Goal: Information Seeking & Learning: Learn about a topic

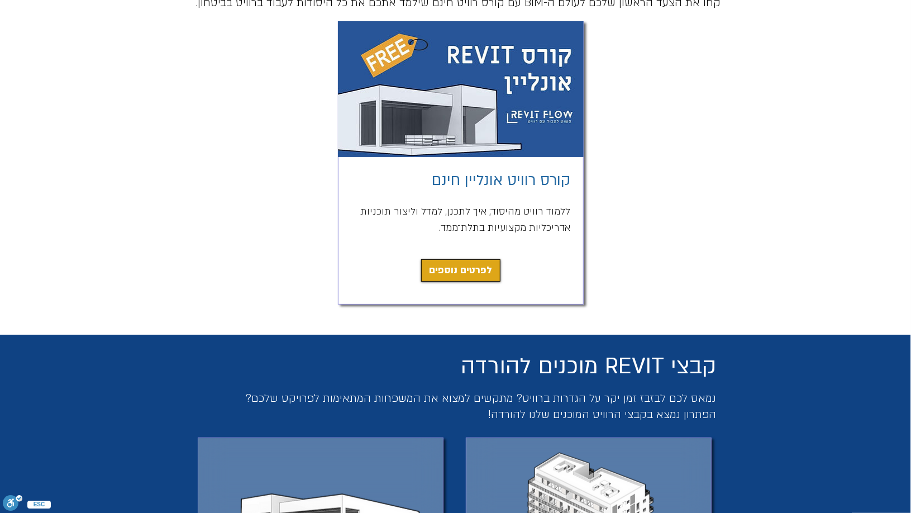
scroll to position [109, 0]
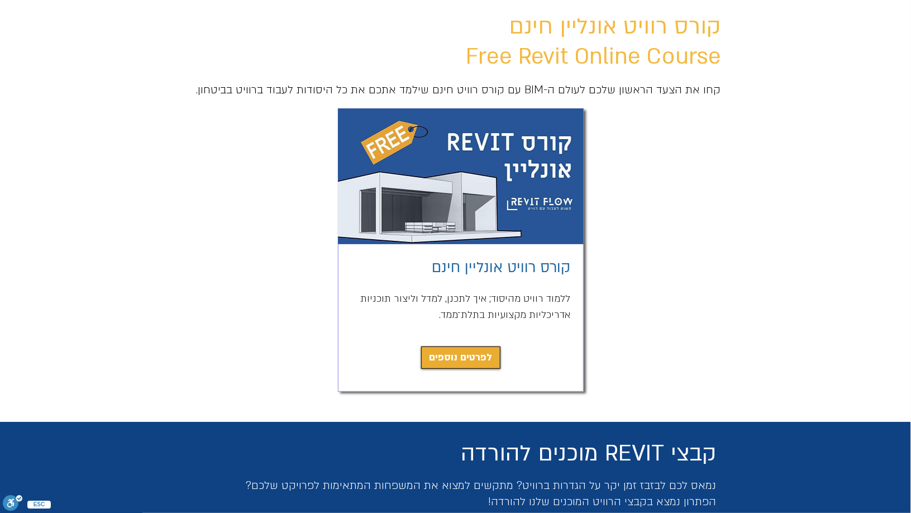
click at [475, 364] on span "לפרטים נוספים" at bounding box center [460, 358] width 63 height 16
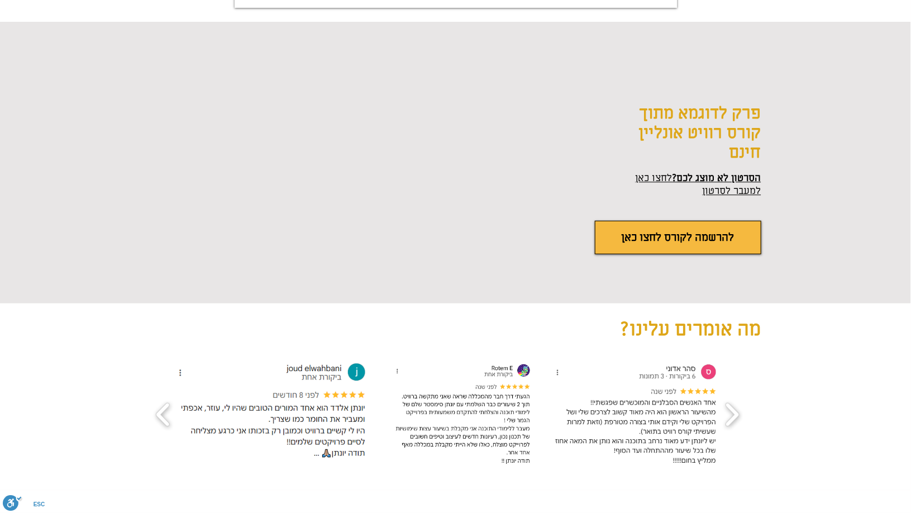
scroll to position [1370, 0]
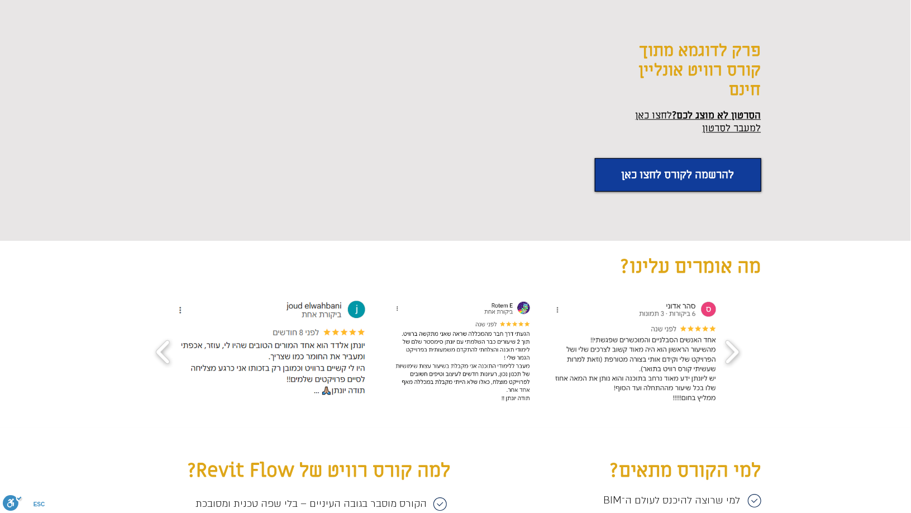
click at [613, 179] on link "להרשמה לקורס לחצו כאן" at bounding box center [678, 175] width 166 height 34
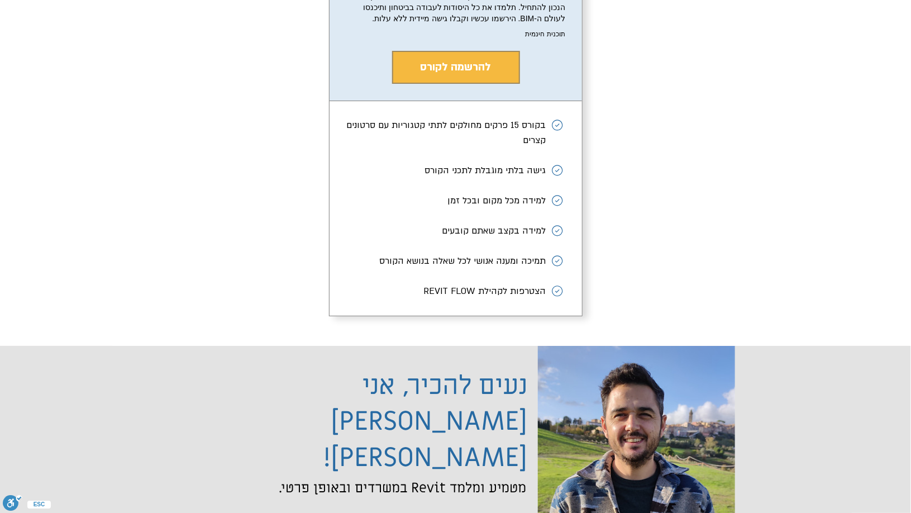
scroll to position [2080, 0]
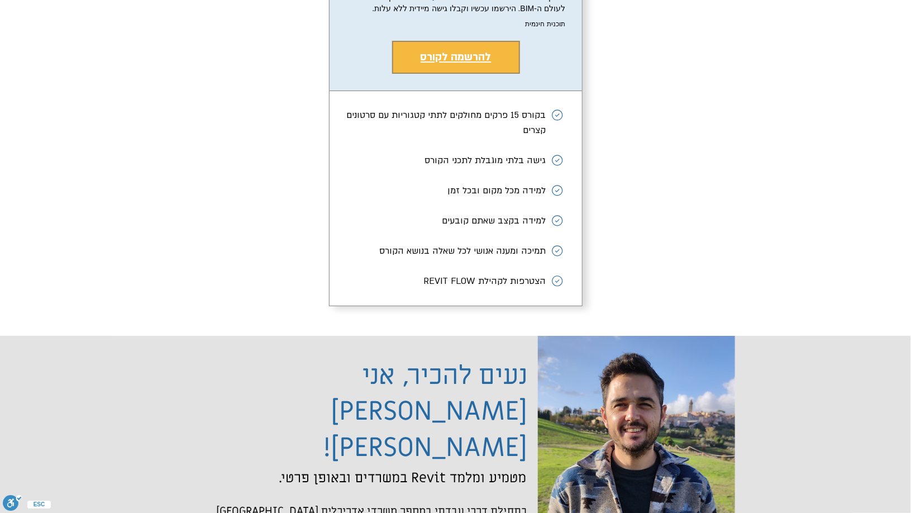
click at [494, 72] on button "להרשמה לקורס" at bounding box center [456, 57] width 128 height 33
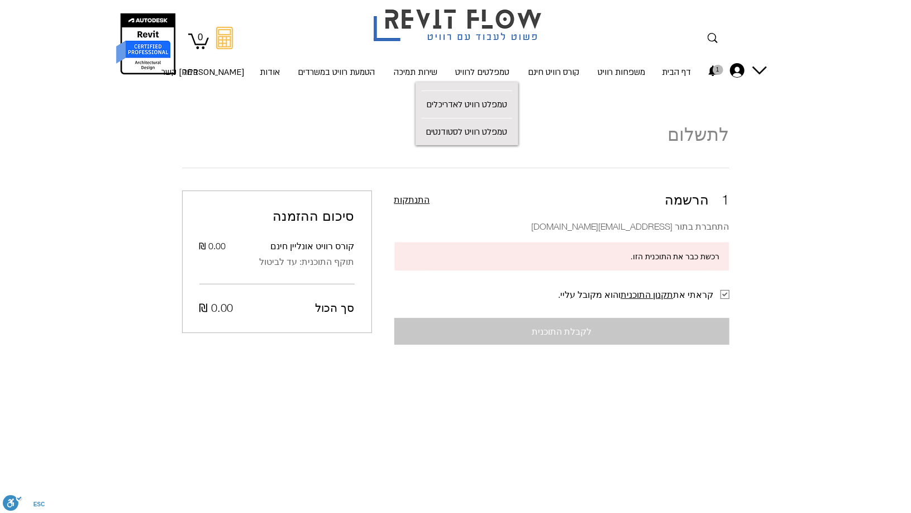
scroll to position [10, 0]
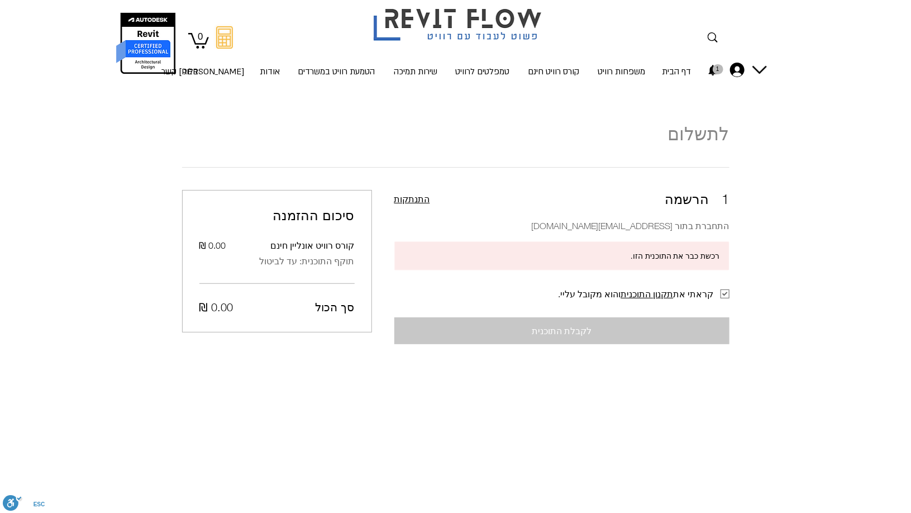
click at [551, 260] on div "רכשת כבר את התוכנית הזו." at bounding box center [561, 255] width 318 height 11
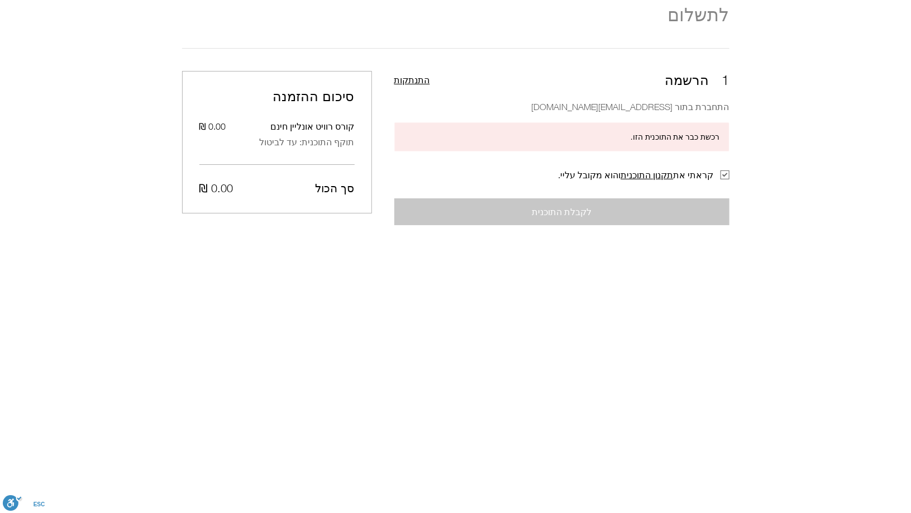
scroll to position [0, 0]
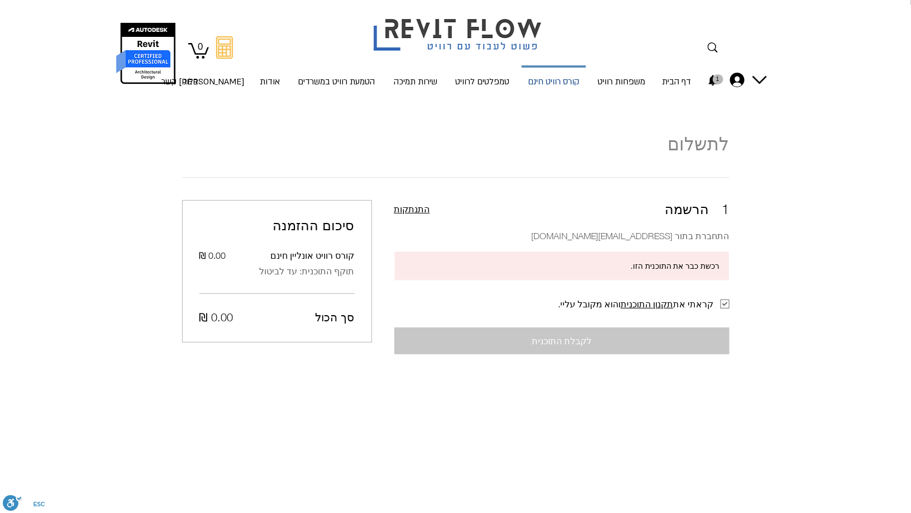
click at [556, 84] on p "קורס רוויט חינם" at bounding box center [553, 83] width 60 height 30
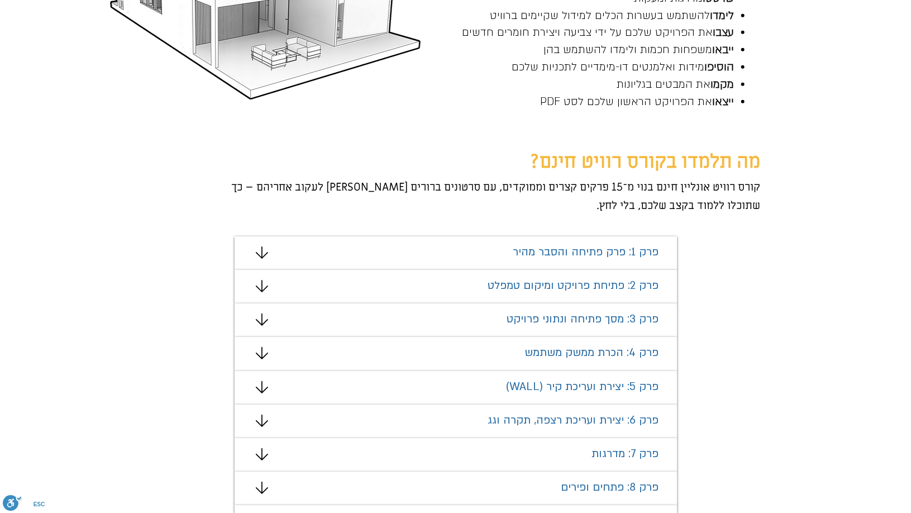
scroll to position [541, 0]
click at [550, 260] on div "מצגת" at bounding box center [456, 253] width 442 height 34
click at [553, 251] on span "פרק 1: פרק פתיחה והסבר מהיר" at bounding box center [586, 251] width 146 height 15
click at [260, 247] on icon "#comp-mafhkw9q2 svg [data-color="1"] {fill: #000000;}" at bounding box center [262, 252] width 12 height 12
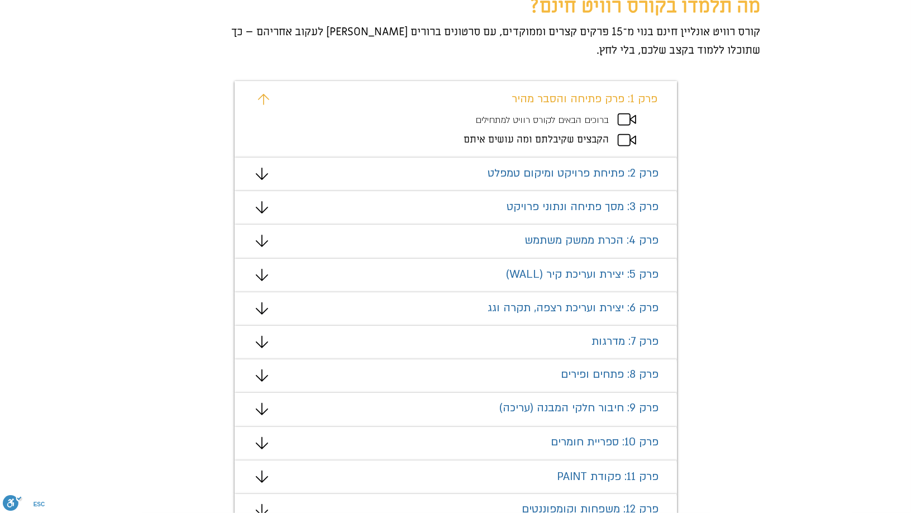
scroll to position [696, 0]
click at [257, 171] on icon "מצגת" at bounding box center [262, 174] width 12 height 12
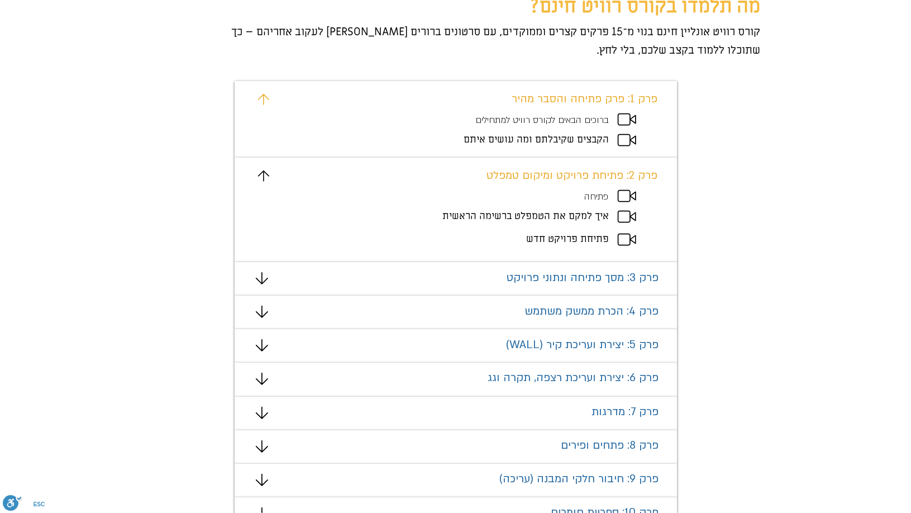
click at [535, 217] on span "איך למקם את הטמפלט ברשימה הראשית" at bounding box center [526, 215] width 166 height 13
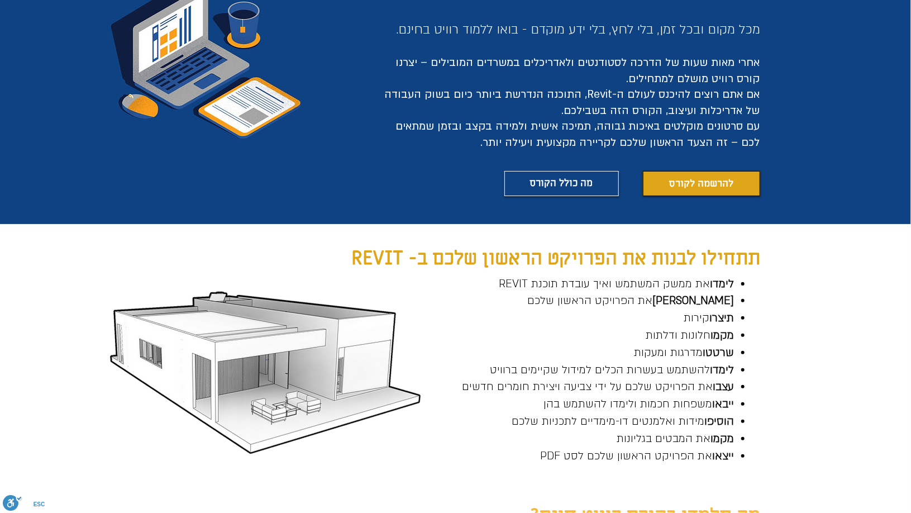
scroll to position [0, 0]
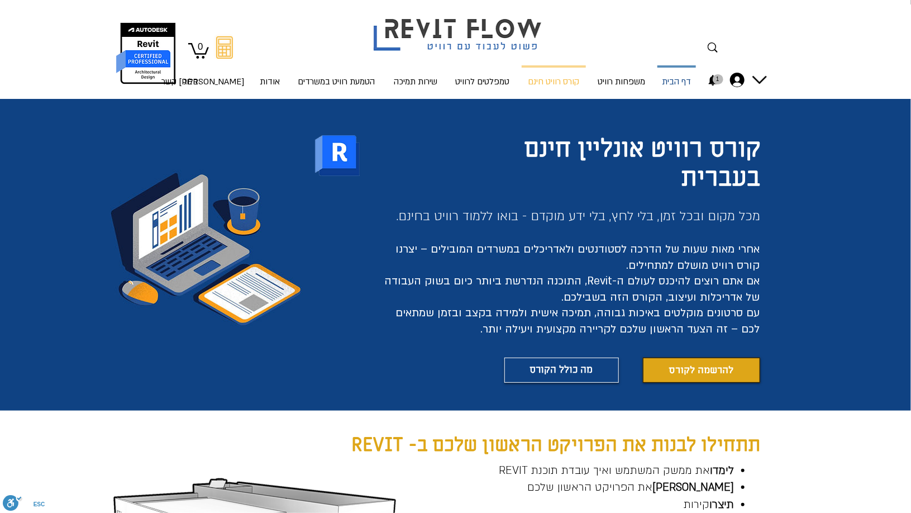
click at [688, 85] on p "דף הבית" at bounding box center [677, 83] width 38 height 30
click at [746, 75] on div "החשבון של Ruth shlomo" at bounding box center [737, 80] width 22 height 15
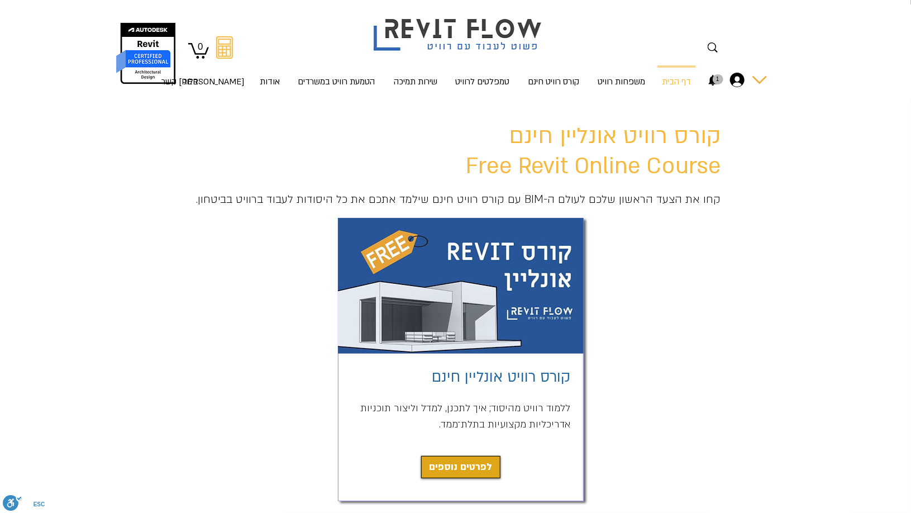
click at [757, 81] on div "החשבון של Ruth shlomo" at bounding box center [760, 80] width 15 height 15
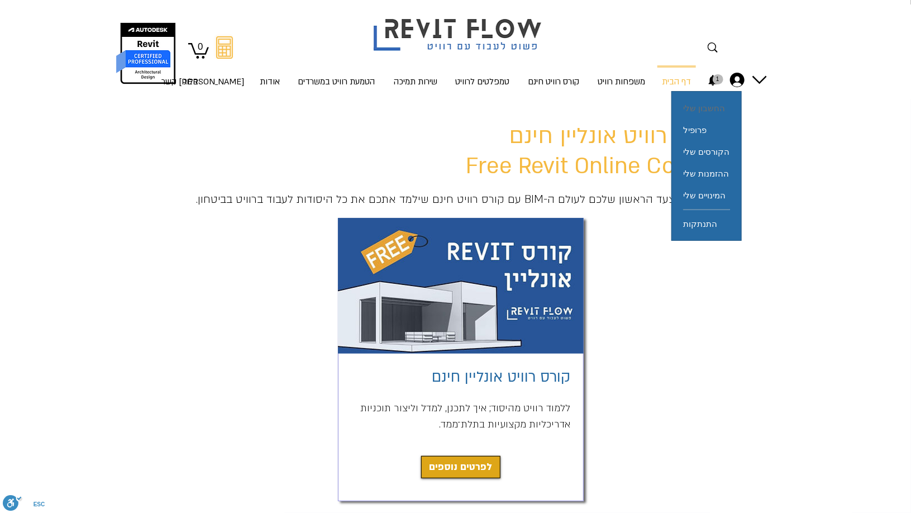
click at [723, 104] on span "החשבון שלי" at bounding box center [704, 108] width 42 height 22
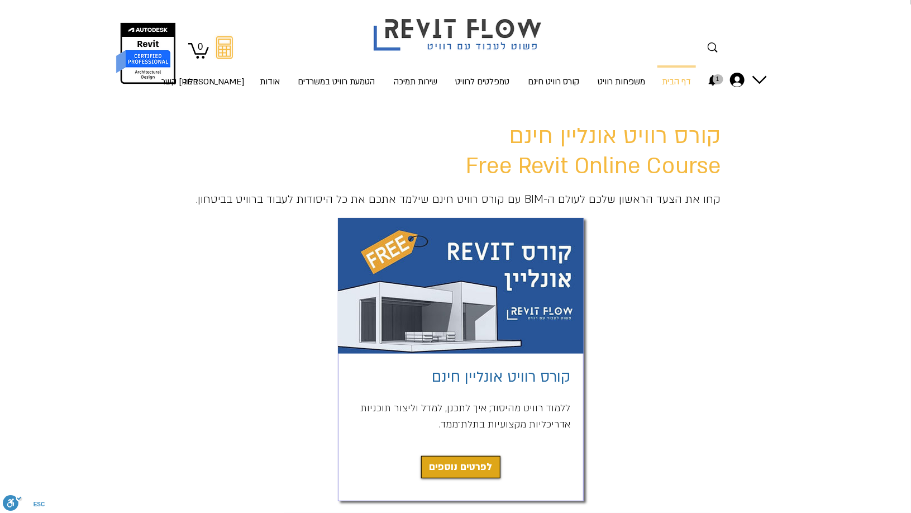
click at [719, 79] on nav "1" at bounding box center [712, 80] width 27 height 18
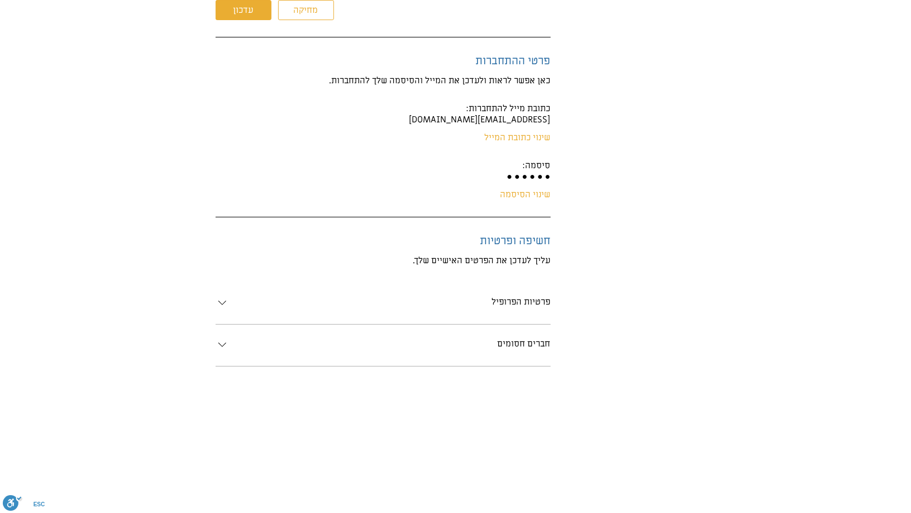
scroll to position [523, 0]
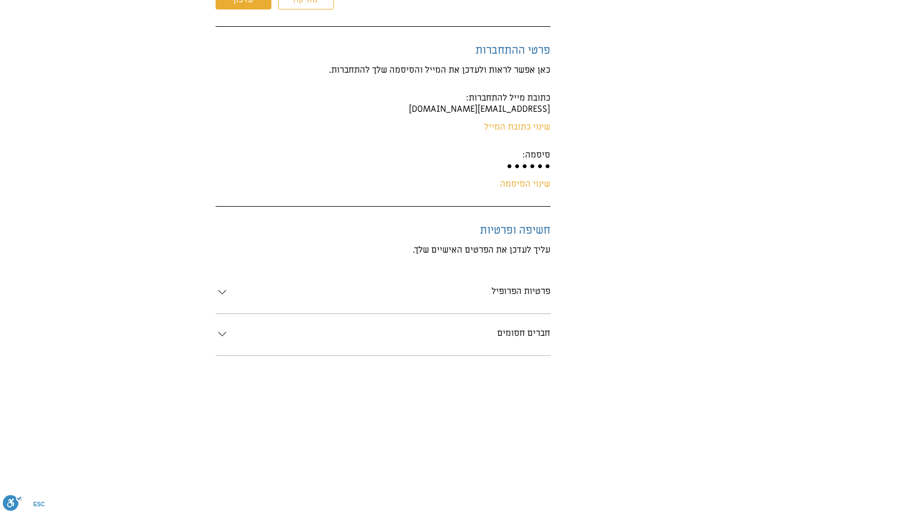
click at [542, 287] on h3 "פרטיות הפרופיל" at bounding box center [521, 290] width 59 height 11
click at [515, 383] on div "חברים חסומים" at bounding box center [390, 379] width 322 height 15
click at [655, 263] on div "main content" at bounding box center [455, 60] width 911 height 968
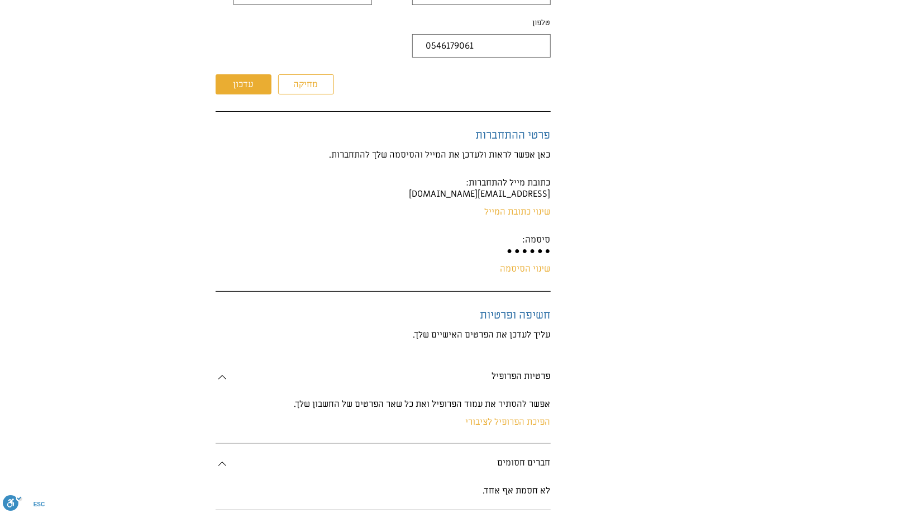
scroll to position [436, 0]
click at [536, 336] on span "עליך לעדכן את הפרטים האישיים שלך." at bounding box center [481, 337] width 137 height 12
click at [530, 317] on h3 "חשיפה ופרטיות" at bounding box center [383, 318] width 335 height 14
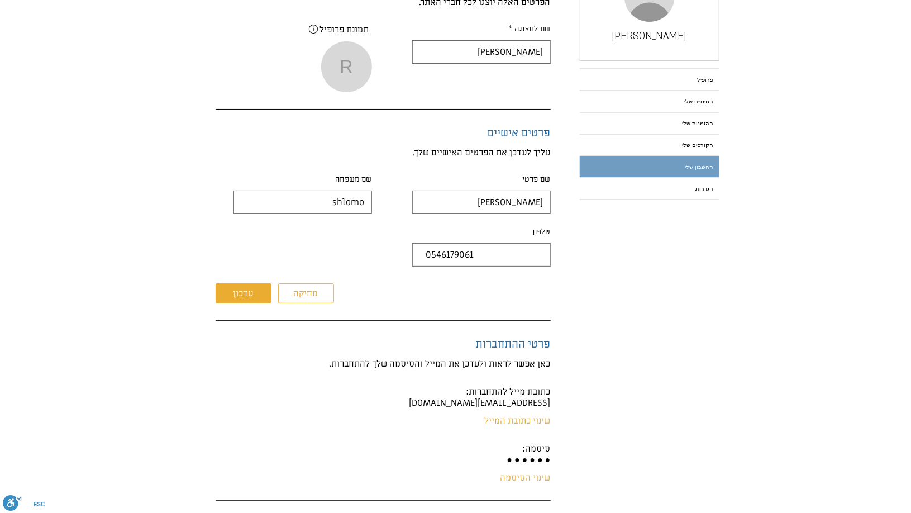
scroll to position [229, 0]
click at [258, 294] on button "עדכון" at bounding box center [244, 293] width 56 height 20
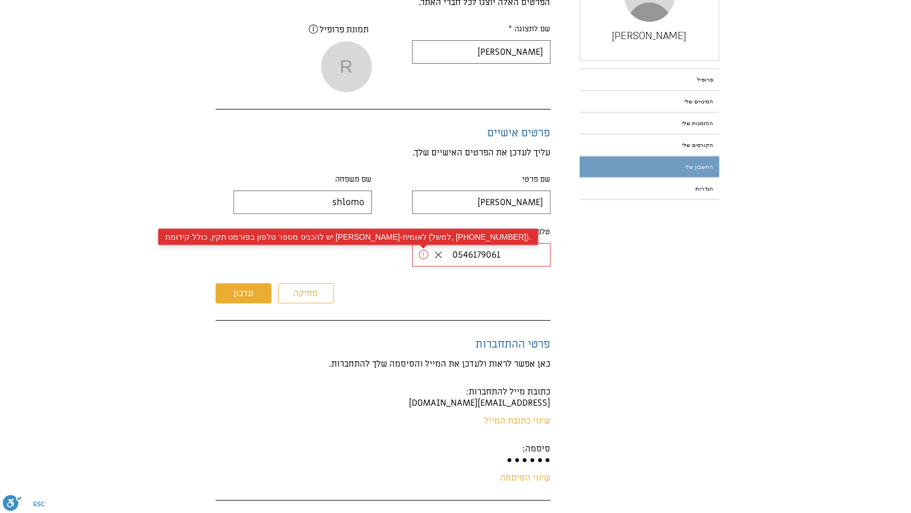
click at [439, 246] on div "0546179061" at bounding box center [481, 254] width 139 height 23
type input "9"
type input "\"
type input "="
type input "+972546179061"
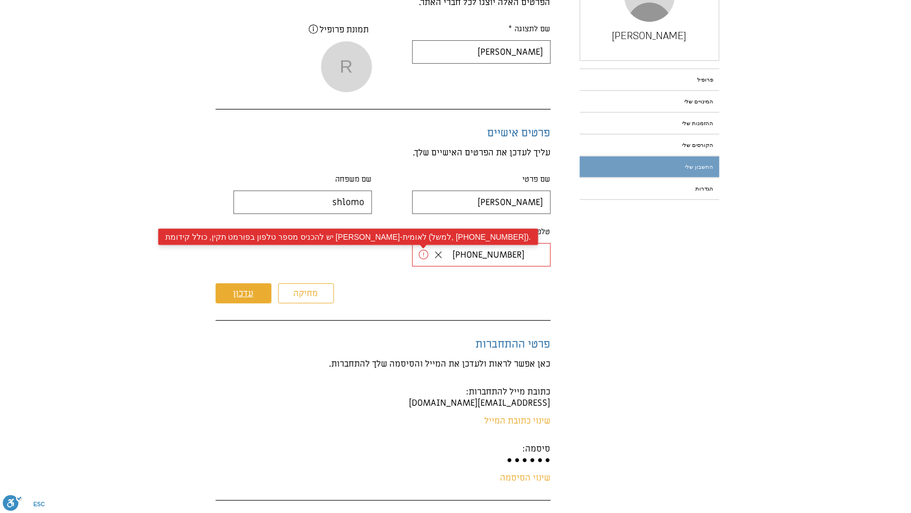
click at [267, 293] on button "עדכון" at bounding box center [244, 293] width 56 height 20
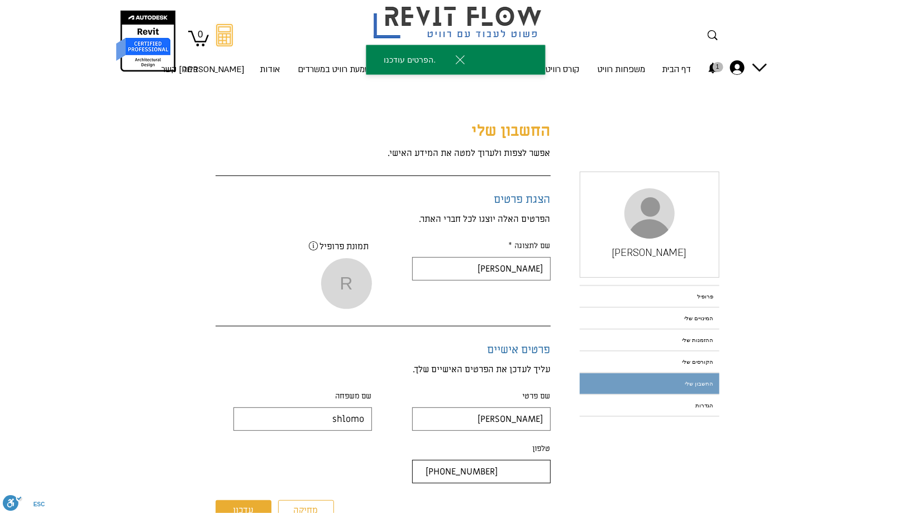
scroll to position [0, 0]
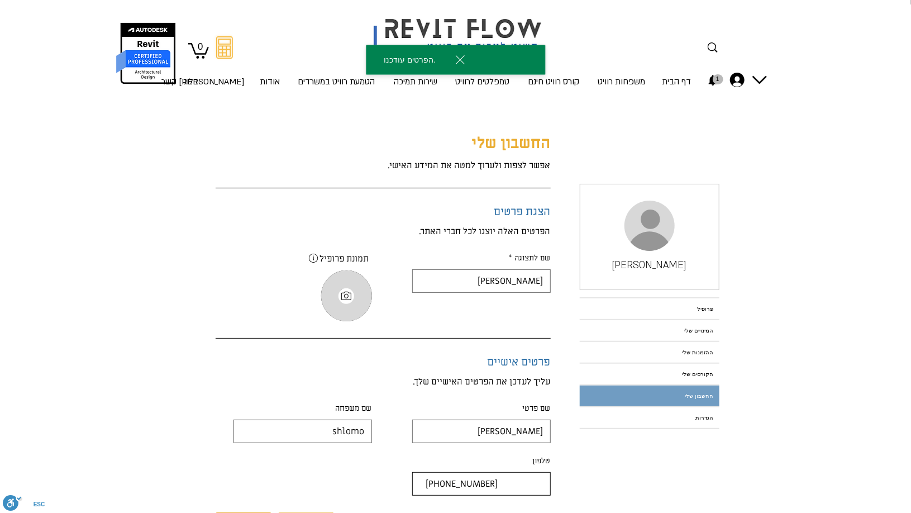
click at [337, 293] on div "[PERSON_NAME]" at bounding box center [346, 295] width 51 height 51
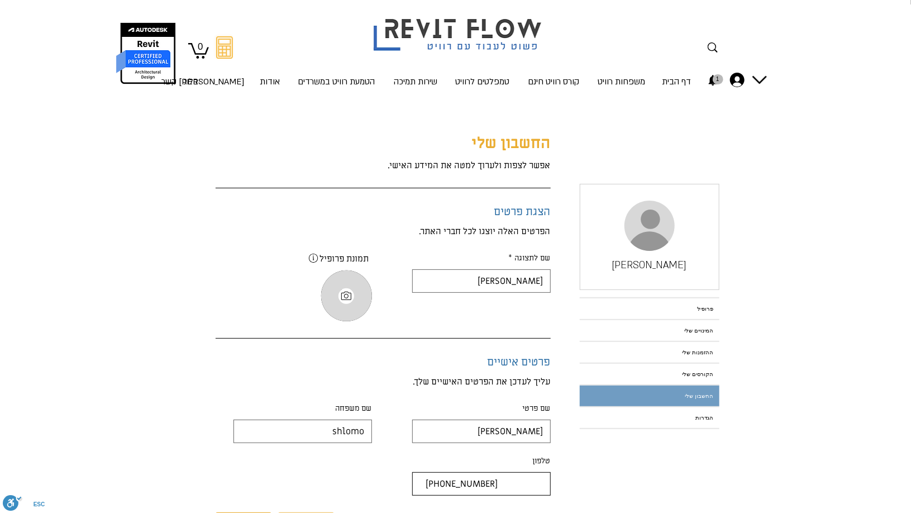
click at [349, 296] on icon "profile-widget.change-profile-photo" at bounding box center [346, 295] width 13 height 13
click at [338, 307] on div "[PERSON_NAME]" at bounding box center [346, 295] width 51 height 51
click at [345, 295] on icon "profile-widget.change-profile-photo" at bounding box center [346, 295] width 13 height 13
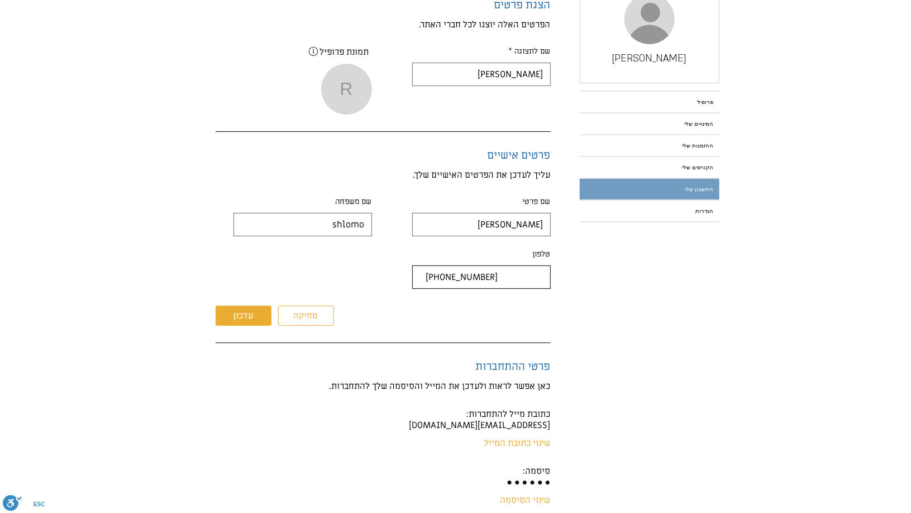
scroll to position [204, 0]
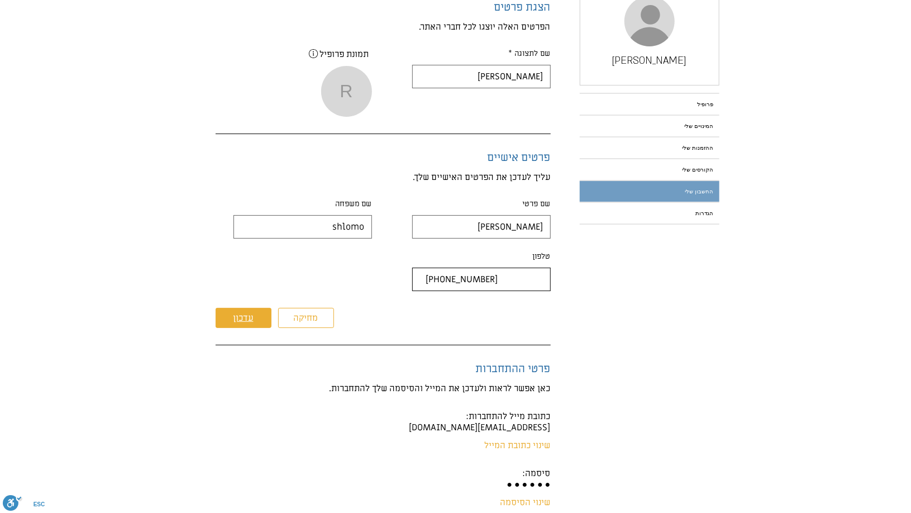
click at [242, 315] on div "עדכון" at bounding box center [244, 317] width 20 height 11
click at [251, 322] on div "עדכון" at bounding box center [244, 318] width 20 height 11
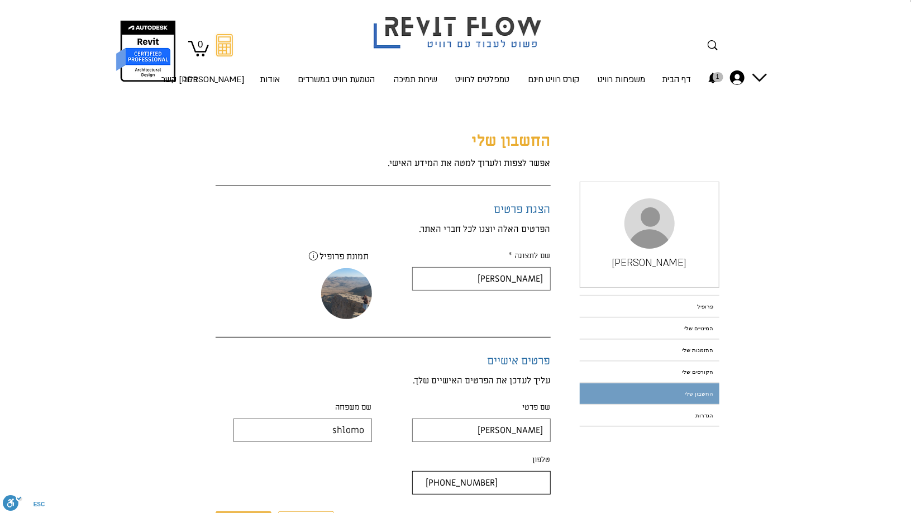
scroll to position [0, 0]
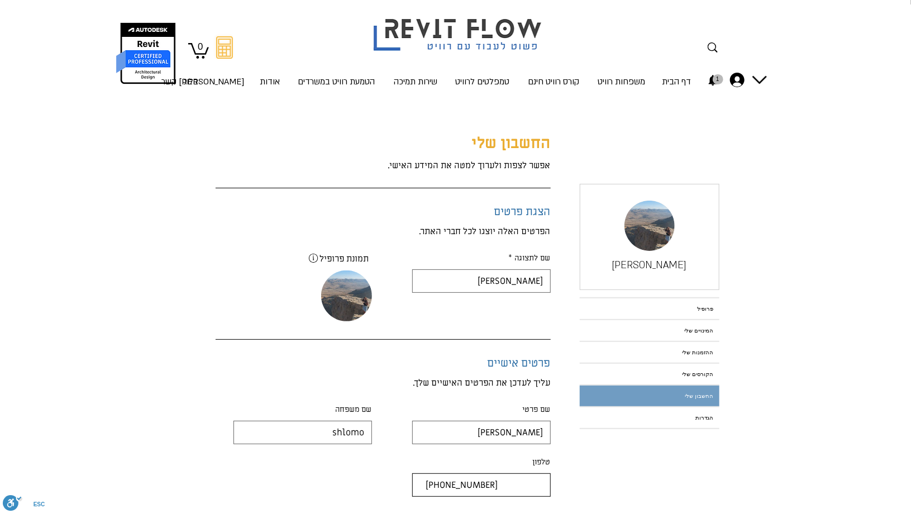
click at [479, 313] on div "שם לתצוגה * Ruth shlomo" at bounding box center [472, 288] width 156 height 69
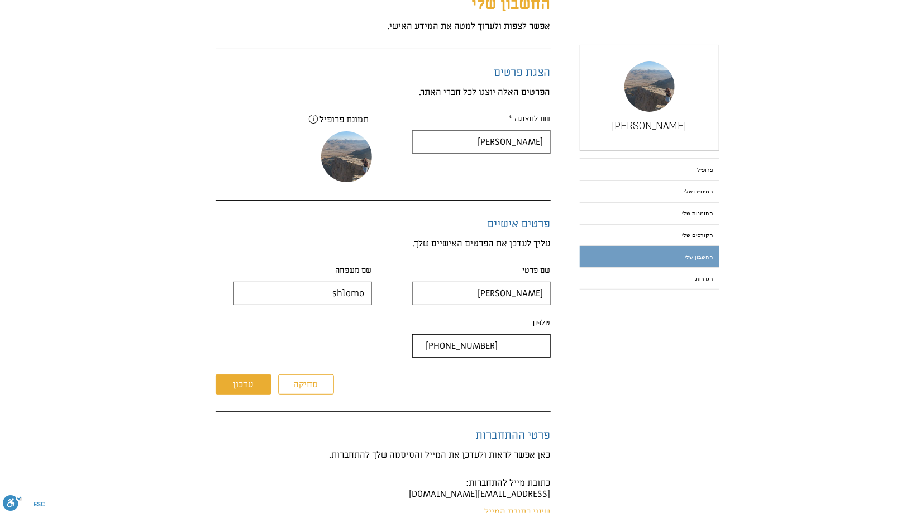
scroll to position [97, 0]
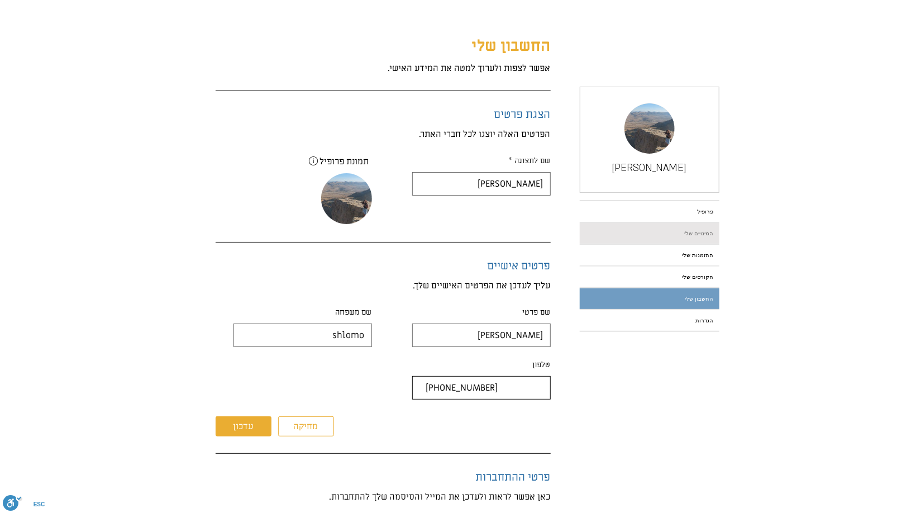
click at [622, 226] on link "המינויים שלי" at bounding box center [650, 233] width 140 height 21
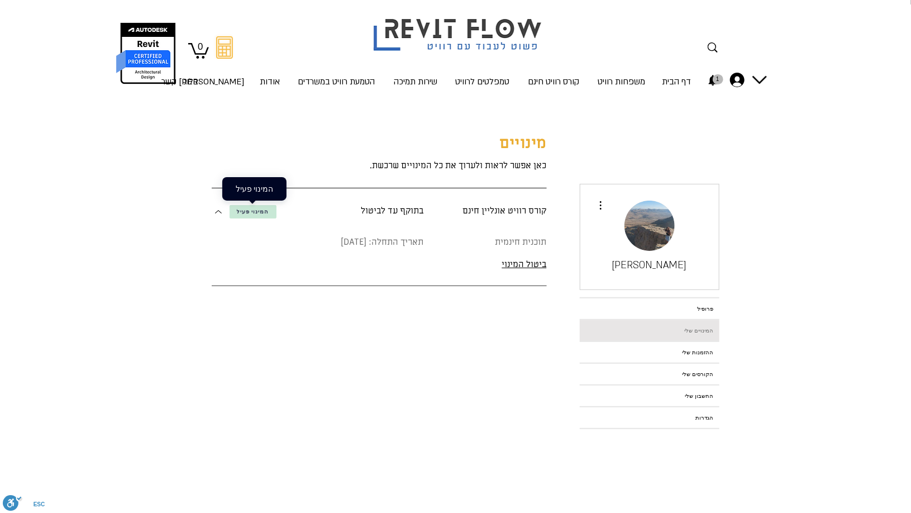
click at [258, 213] on span "המינוי פעיל" at bounding box center [253, 212] width 32 height 8
drag, startPoint x: 258, startPoint y: 213, endPoint x: 228, endPoint y: 262, distance: 56.9
click at [228, 262] on div "main content" at bounding box center [455, 345] width 911 height 492
click at [253, 208] on span "המינוי פעיל" at bounding box center [253, 212] width 32 height 8
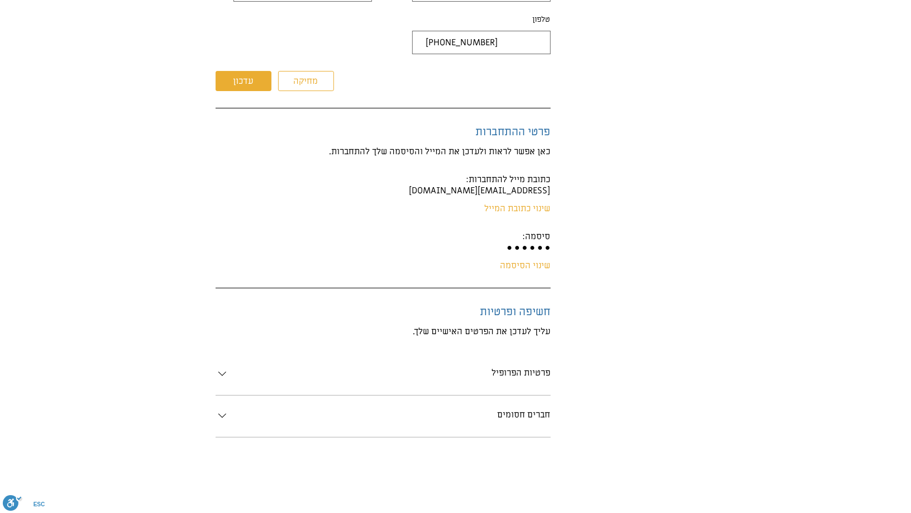
scroll to position [445, 0]
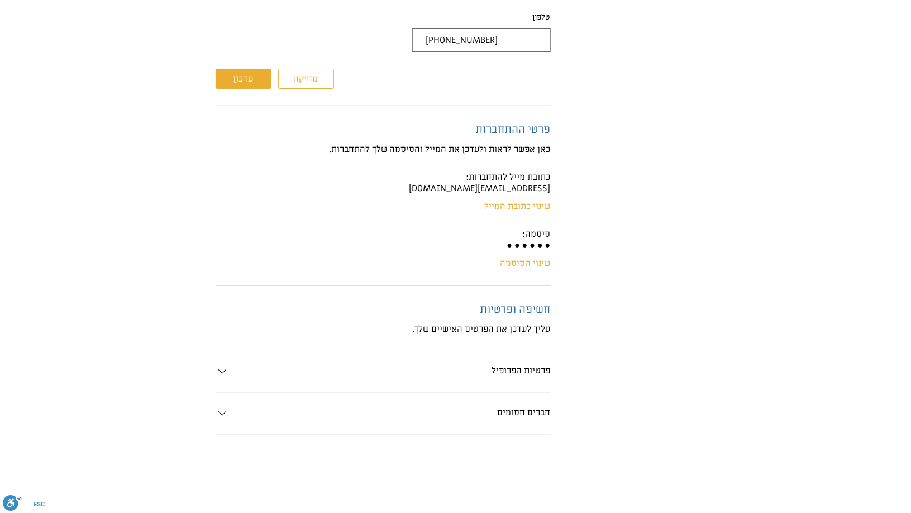
click at [224, 373] on icon "main content" at bounding box center [222, 371] width 13 height 13
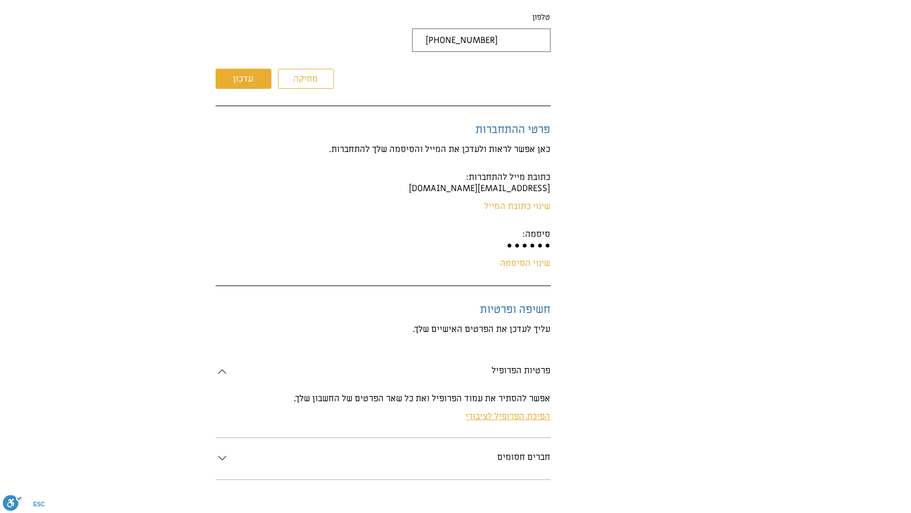
click at [477, 420] on span "הפיכת הפרופיל לציבורי" at bounding box center [508, 416] width 85 height 11
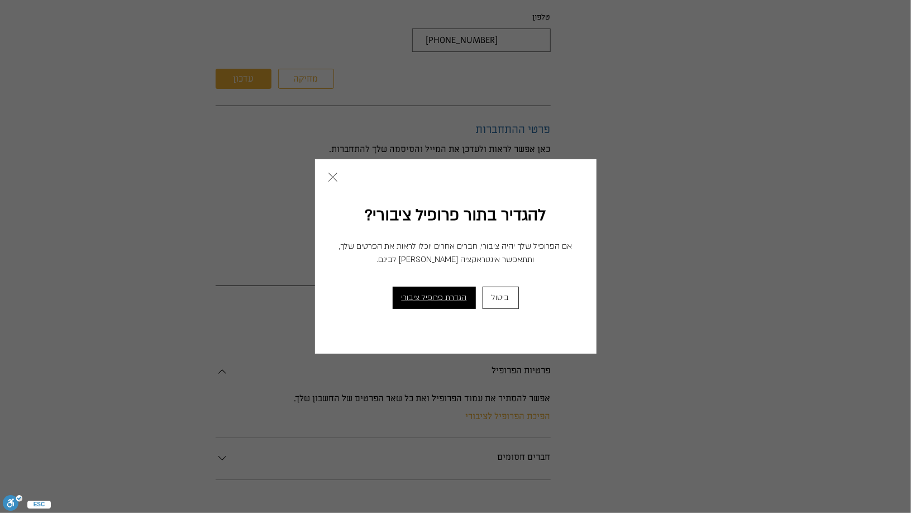
click at [448, 297] on span "הגדרת פרופיל ציבורי" at bounding box center [434, 298] width 65 height 15
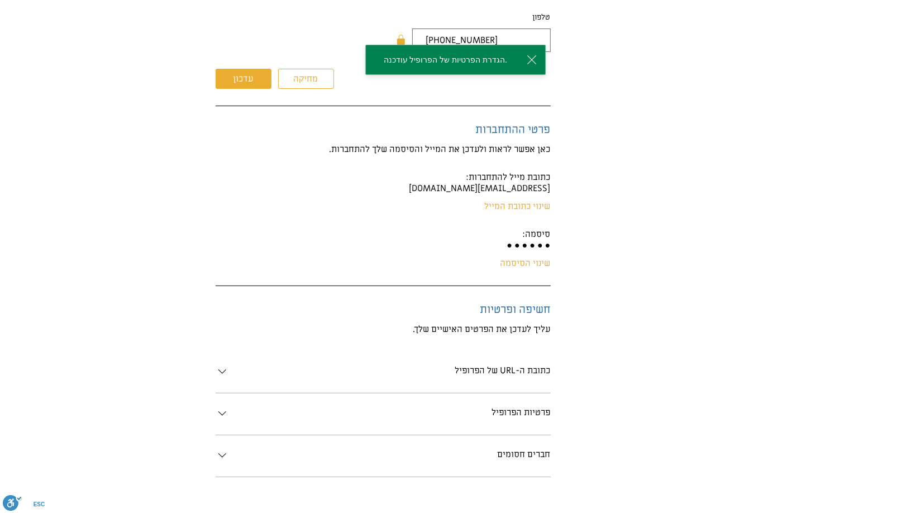
click at [494, 455] on div "חברים חסומים" at bounding box center [390, 456] width 322 height 15
click at [534, 415] on h3 "פרטיות הפרופיל" at bounding box center [521, 412] width 59 height 11
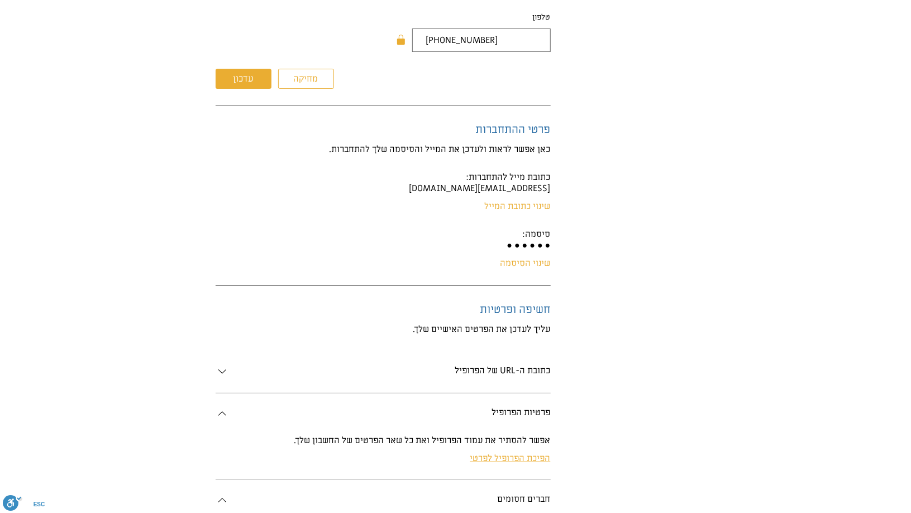
click at [501, 456] on span "הפיכת הפרופיל לפרטי" at bounding box center [510, 458] width 80 height 11
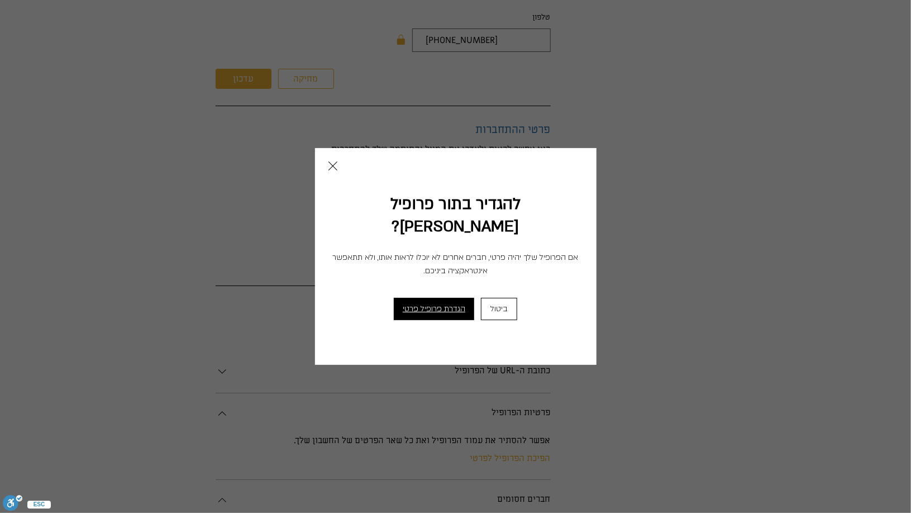
click at [458, 298] on button "הגדרת פרופיל פרטי" at bounding box center [434, 309] width 80 height 22
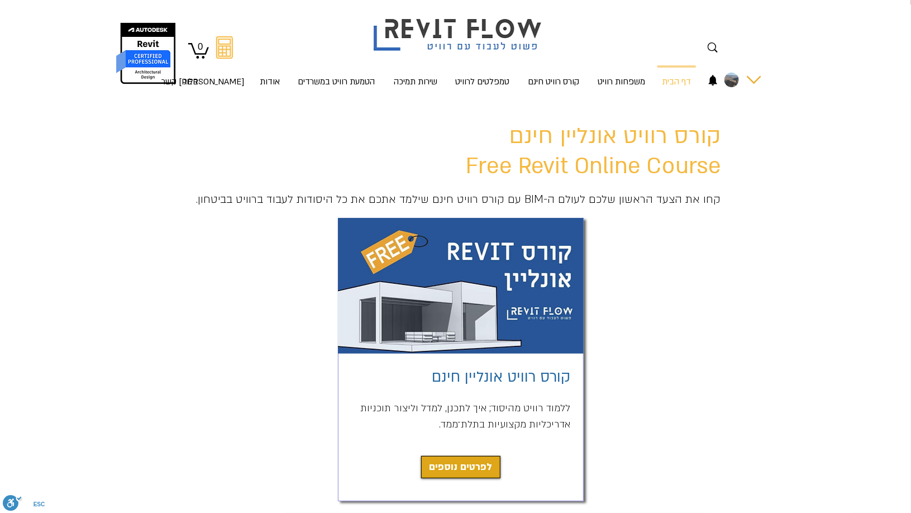
click at [731, 82] on img "החשבון של Ruth shlomo" at bounding box center [732, 80] width 15 height 15
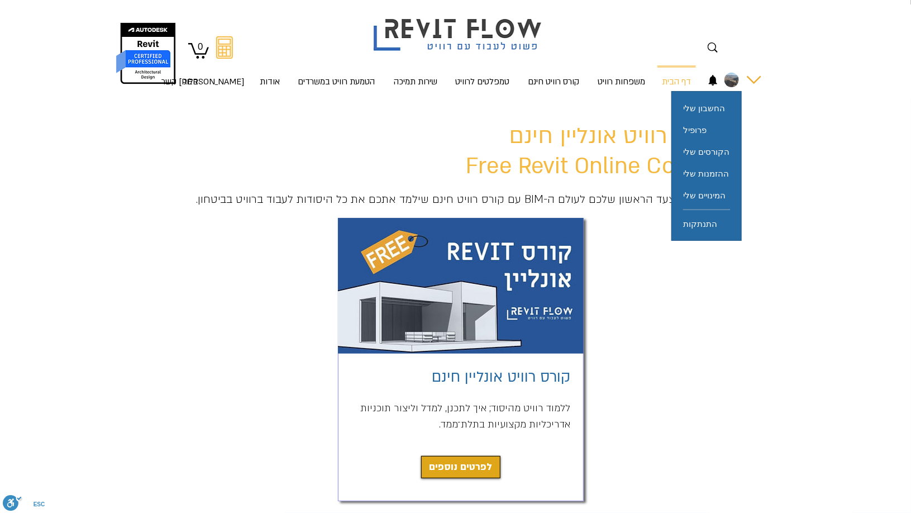
click at [731, 82] on img "החשבון של Ruth shlomo" at bounding box center [732, 80] width 15 height 15
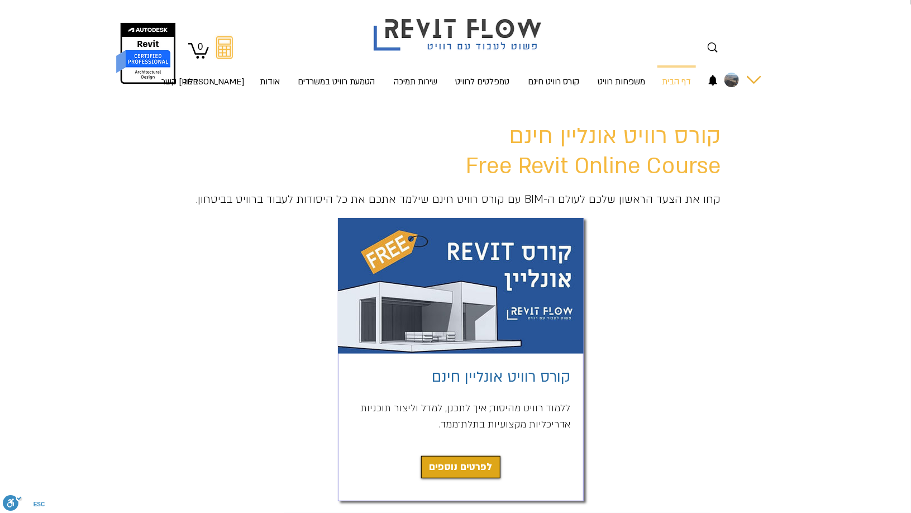
drag, startPoint x: 731, startPoint y: 82, endPoint x: 749, endPoint y: 79, distance: 18.1
click at [749, 79] on div "החשבון של Ruth shlomo" at bounding box center [754, 80] width 15 height 15
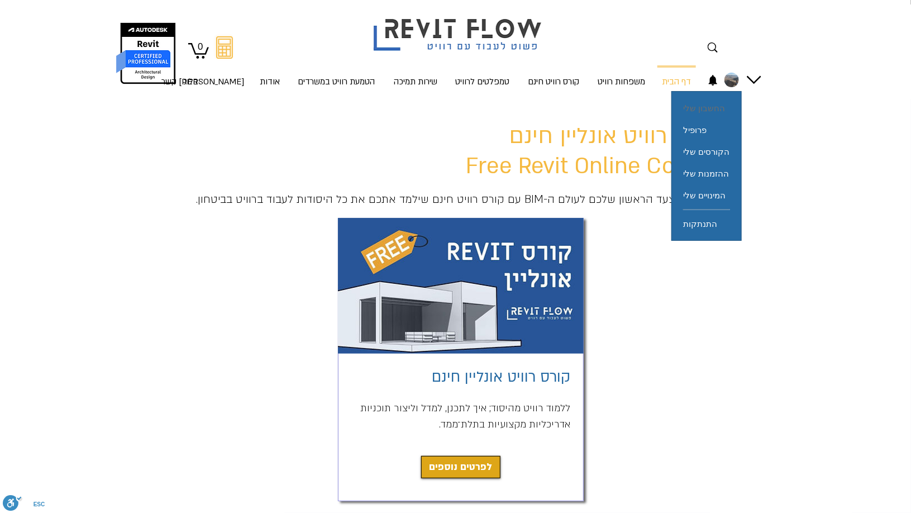
click at [709, 104] on span "החשבון שלי" at bounding box center [704, 108] width 42 height 22
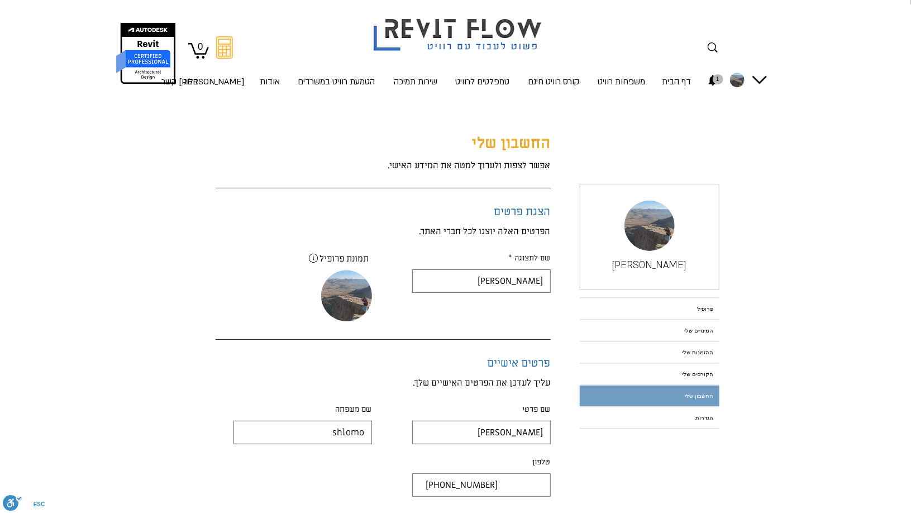
click at [717, 77] on icon "1 התראות" at bounding box center [713, 80] width 12 height 12
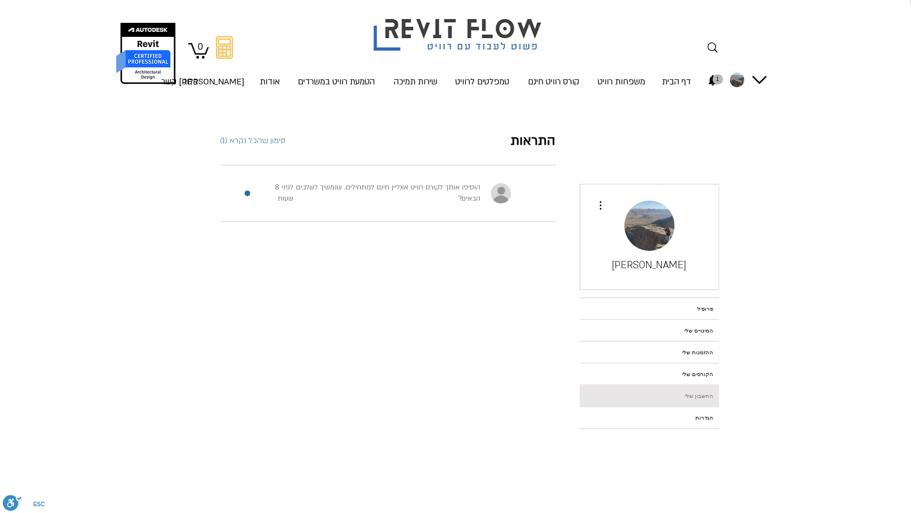
click at [668, 392] on link "החשבון שלי" at bounding box center [650, 395] width 140 height 21
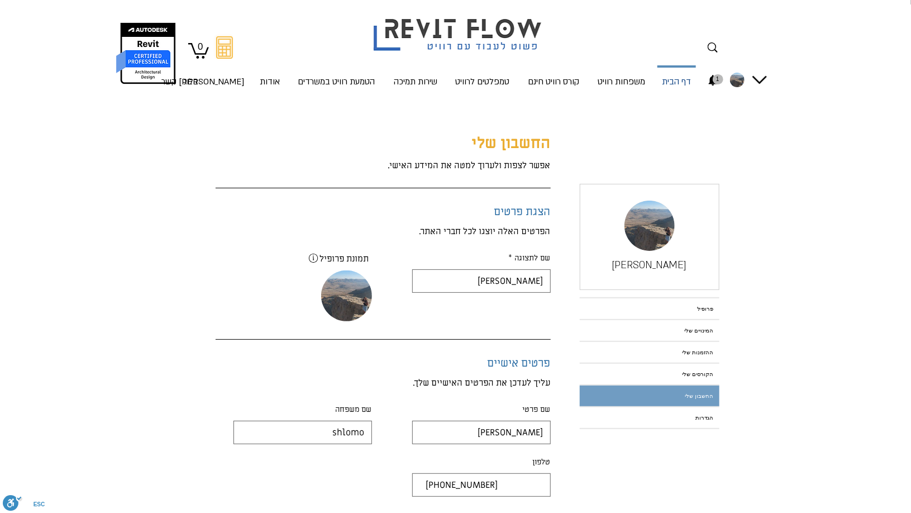
click at [677, 80] on p "דף הבית" at bounding box center [677, 83] width 38 height 30
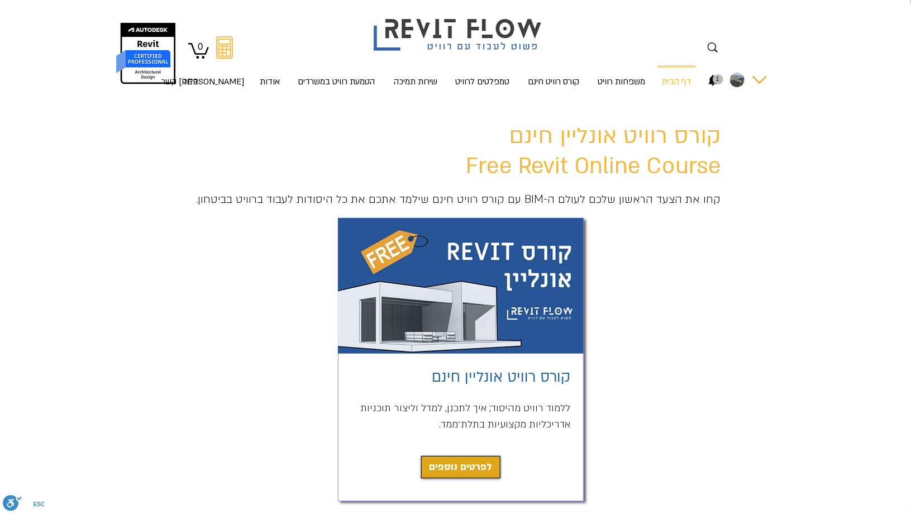
click at [737, 77] on img "החשבון של Ruth shlomo" at bounding box center [737, 80] width 15 height 15
click at [754, 71] on div at bounding box center [455, 49] width 911 height 98
click at [455, 473] on span "לפרטים נוספים" at bounding box center [460, 467] width 63 height 16
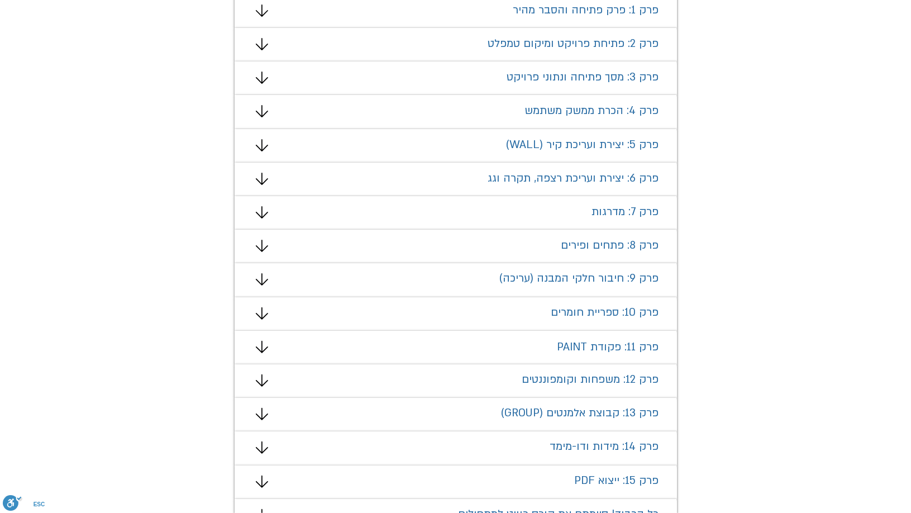
scroll to position [782, 0]
drag, startPoint x: 607, startPoint y: 361, endPoint x: 567, endPoint y: 348, distance: 41.9
click at [567, 348] on span "פרק 11: פקודת PAINT" at bounding box center [609, 348] width 102 height 15
click at [270, 342] on div "מצגת" at bounding box center [456, 348] width 442 height 34
click at [253, 354] on div "מצגת" at bounding box center [456, 348] width 442 height 34
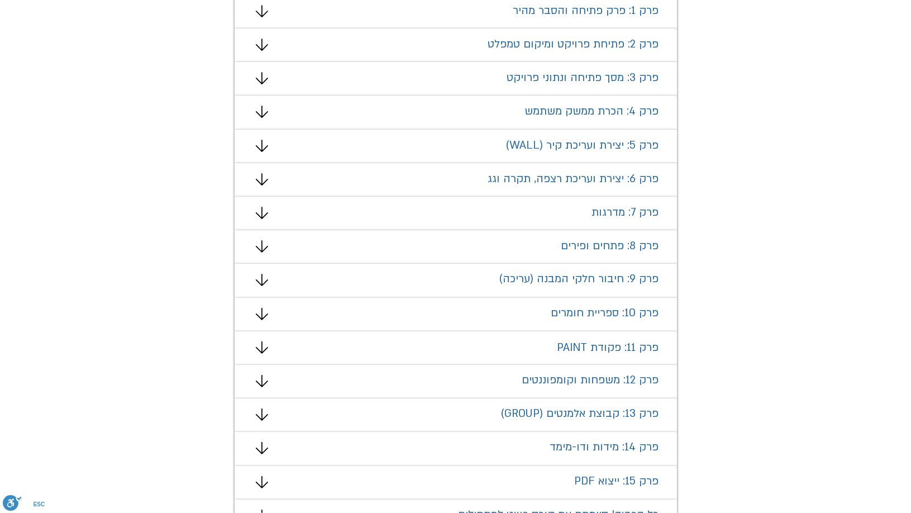
click at [265, 349] on icon "מצגת" at bounding box center [261, 347] width 12 height 12
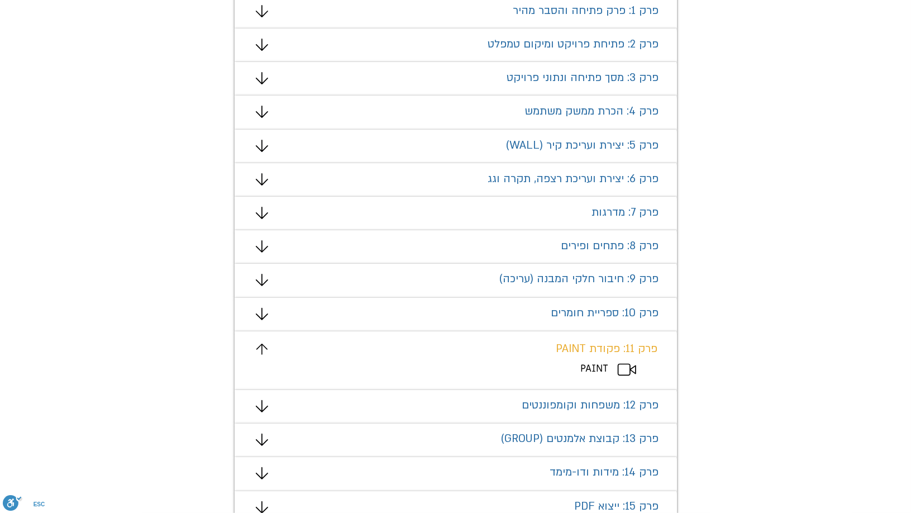
click at [583, 368] on span "PAINT" at bounding box center [595, 369] width 28 height 13
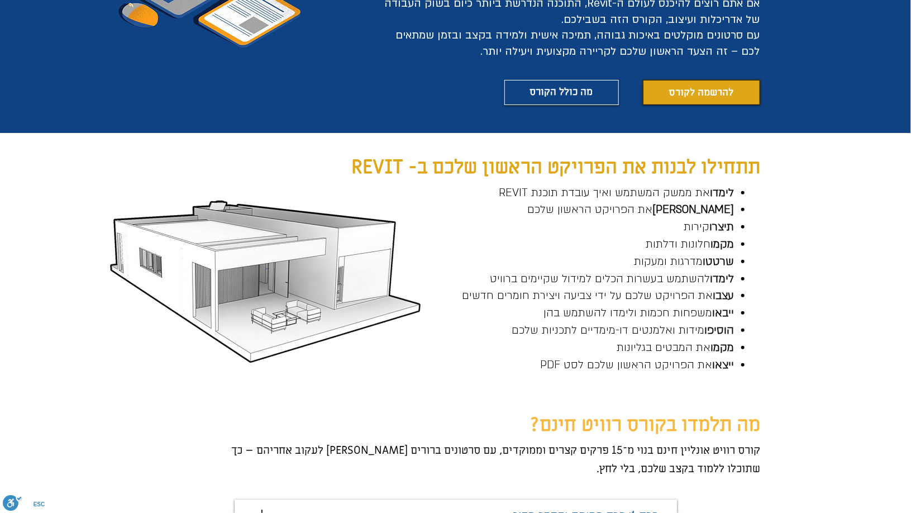
scroll to position [278, 0]
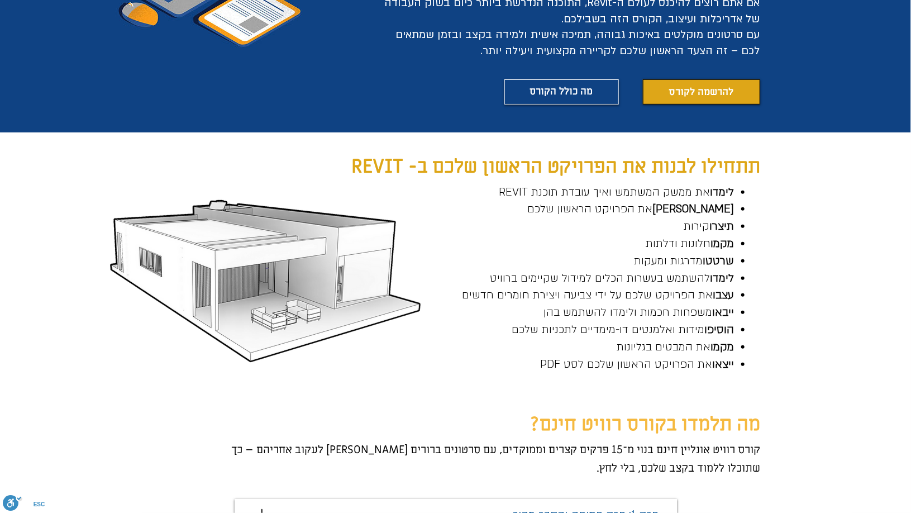
click at [698, 88] on span "להרשמה לקורס" at bounding box center [701, 92] width 65 height 14
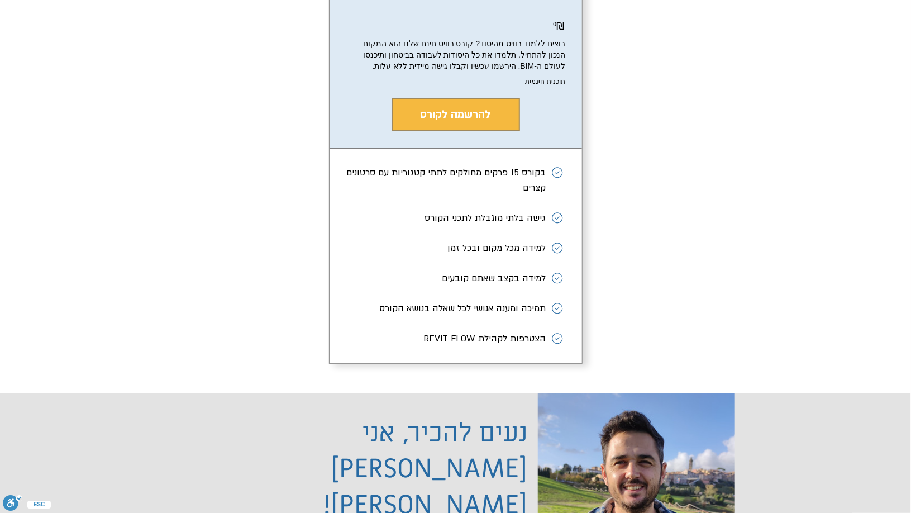
scroll to position [2106, 0]
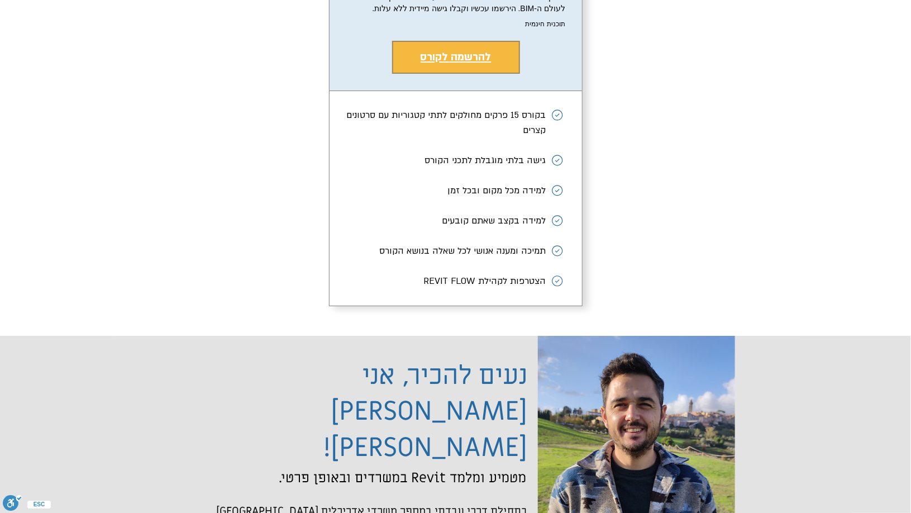
click at [498, 72] on button "להרשמה לקורס" at bounding box center [456, 57] width 128 height 33
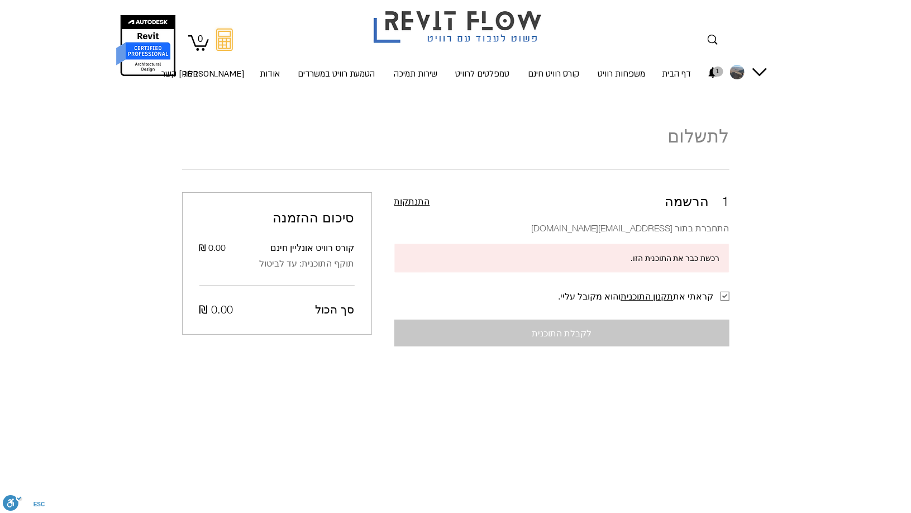
scroll to position [10, 0]
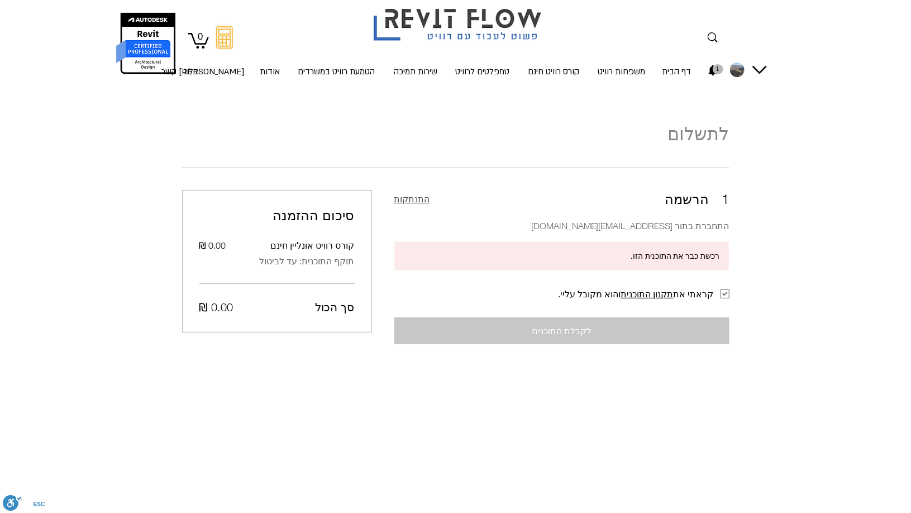
click at [421, 197] on span "התנתקות" at bounding box center [412, 198] width 36 height 13
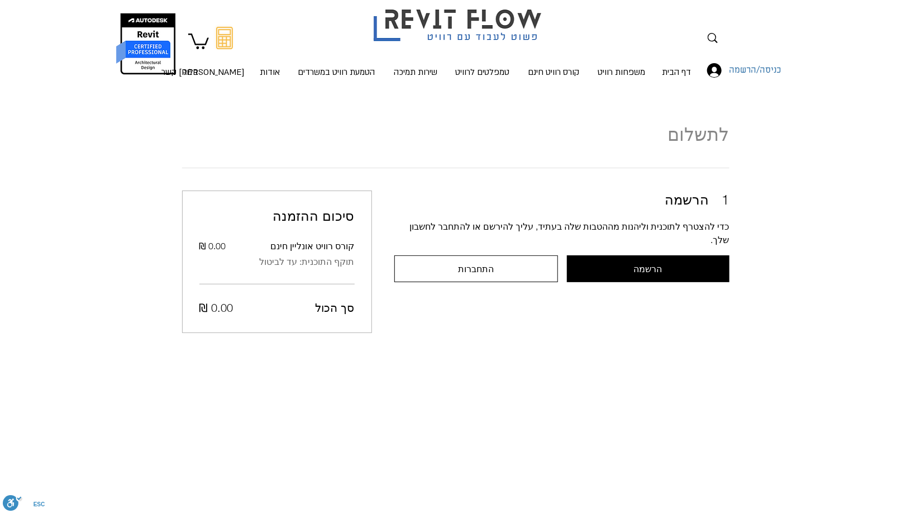
scroll to position [10, 0]
click at [515, 256] on button "התחברות" at bounding box center [476, 268] width 164 height 27
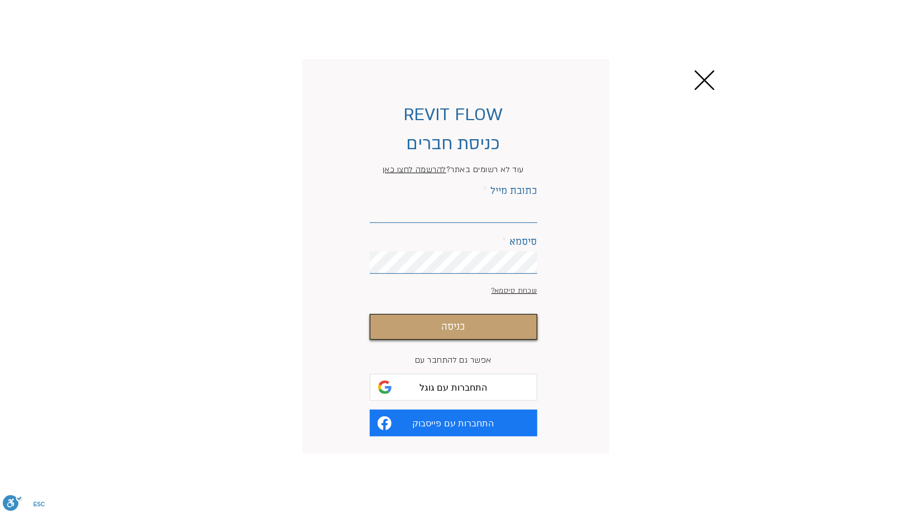
scroll to position [0, 0]
click at [506, 220] on input "כתובת מייל" at bounding box center [454, 212] width 168 height 22
type input "Rutila123@gmail.com"
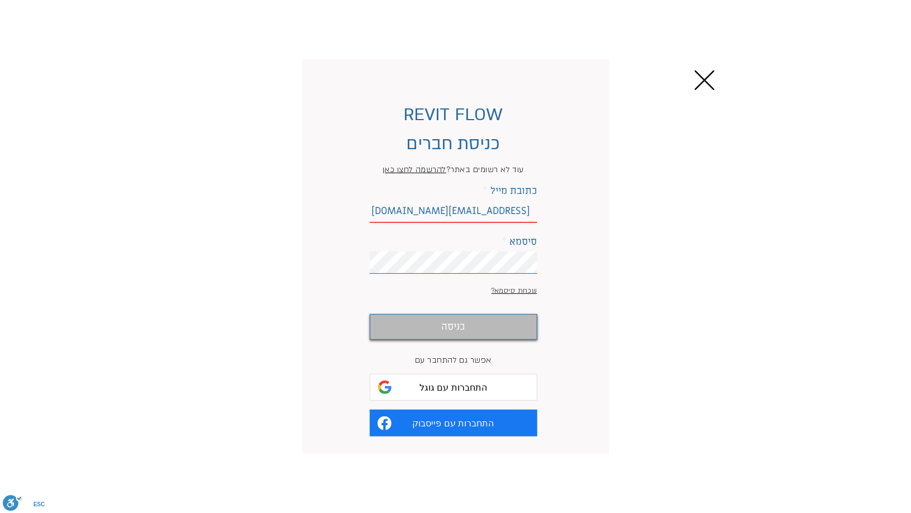
click at [484, 330] on button "כניסה" at bounding box center [454, 327] width 168 height 26
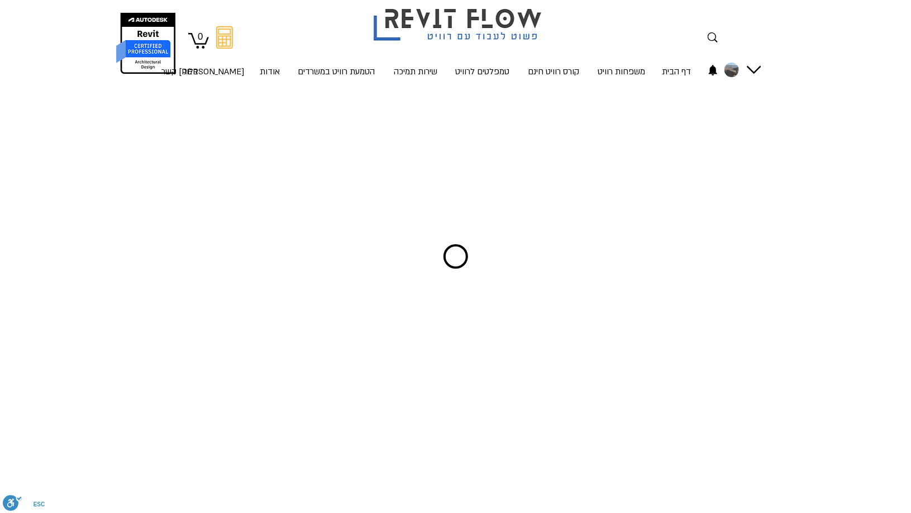
scroll to position [10, 0]
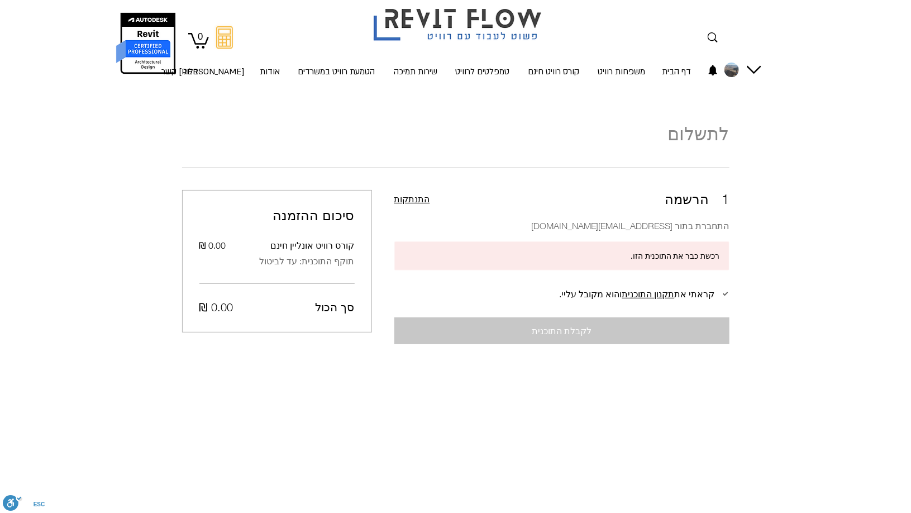
click at [553, 334] on div "לקבלת התוכנית" at bounding box center [561, 330] width 335 height 27
click at [750, 63] on div "החשבון של Ruth shlomo" at bounding box center [754, 70] width 15 height 15
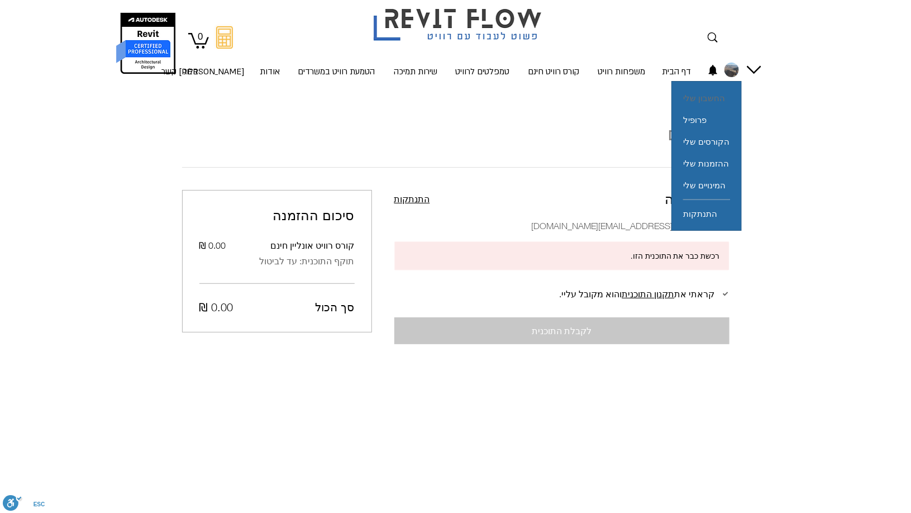
click at [716, 97] on span "החשבון שלי" at bounding box center [704, 98] width 42 height 22
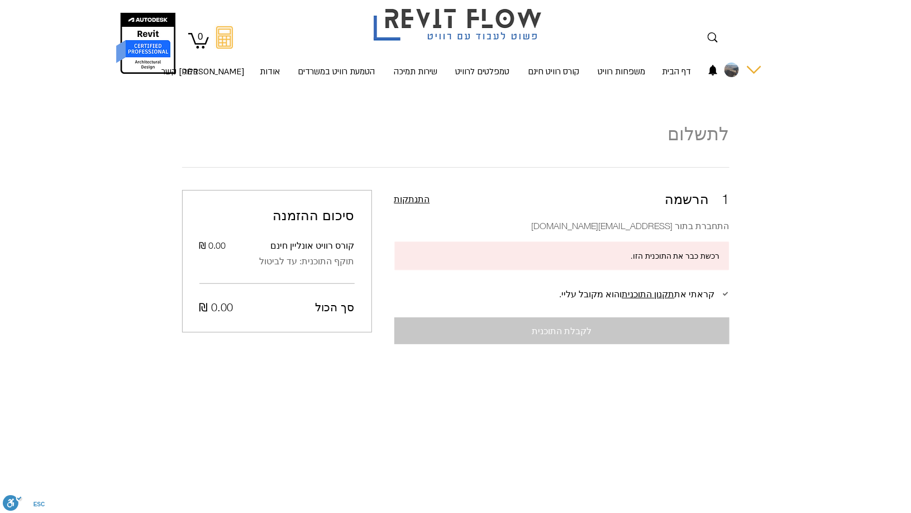
click at [751, 71] on div "החשבון של Ruth shlomo" at bounding box center [754, 70] width 15 height 15
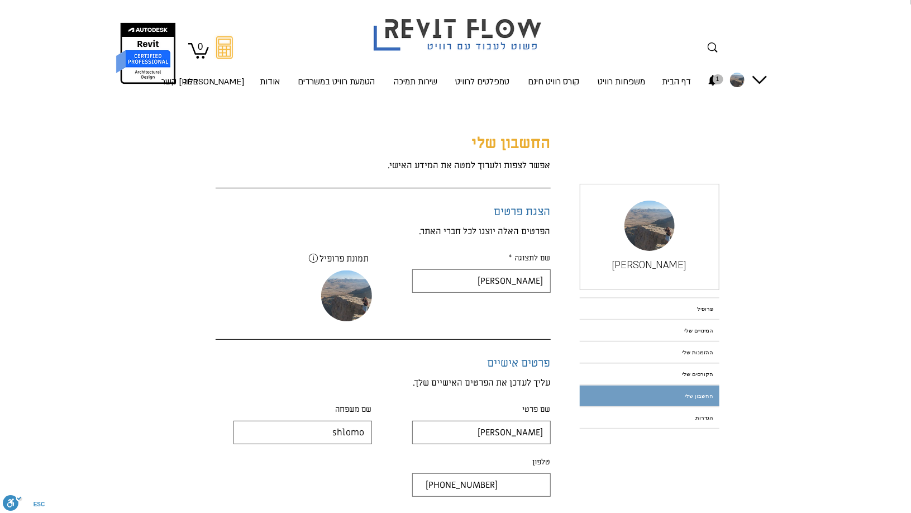
click at [672, 127] on div at bounding box center [647, 178] width 163 height 106
click at [670, 231] on img "שינוי תמונת שער" at bounding box center [650, 226] width 50 height 50
click at [699, 374] on link "הקורסים שלי" at bounding box center [650, 374] width 140 height 21
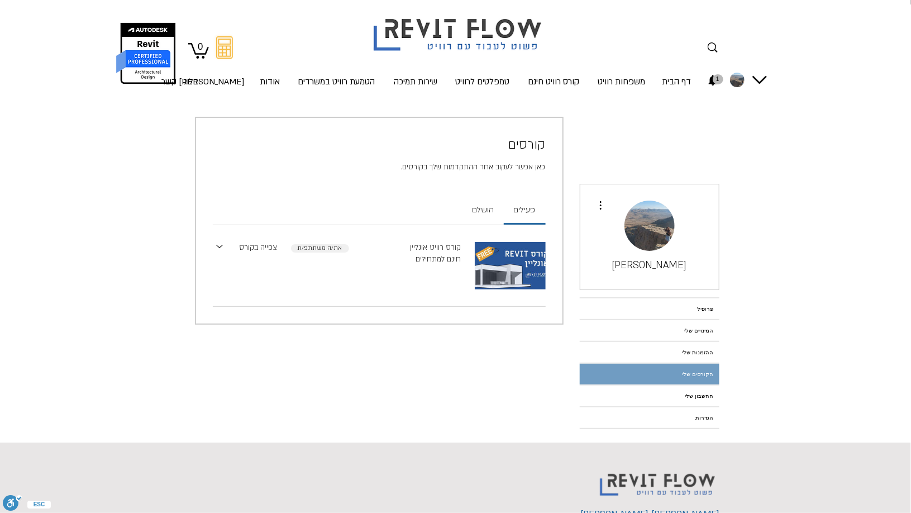
click at [276, 247] on link "צפייה בקורס" at bounding box center [259, 248] width 38 height 12
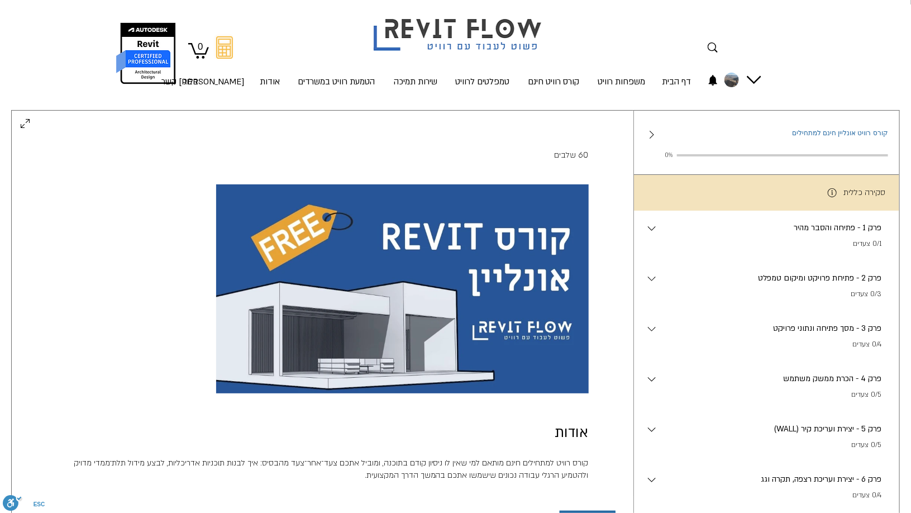
click at [771, 291] on div "פרק 2 - פתיחת פרויקט ומיקום טמפלט . 0/3 צעדים" at bounding box center [774, 286] width 230 height 28
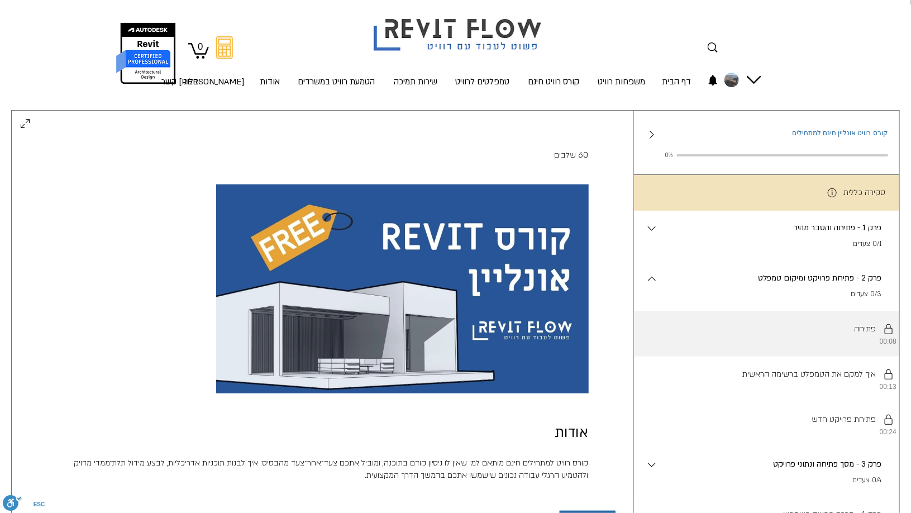
click at [828, 334] on li "יש להשלים את השלבים לפי הסדר. פתיחה 00:08" at bounding box center [766, 333] width 265 height 45
